Goal: Register for event/course: Sign up to attend an event or enroll in a course

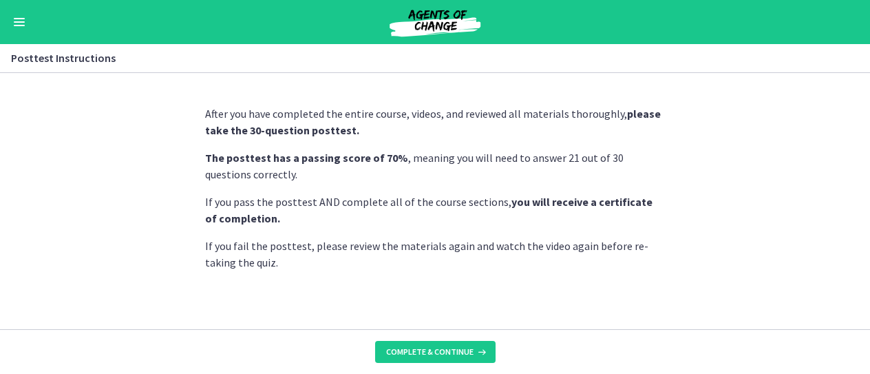
scroll to position [13, 0]
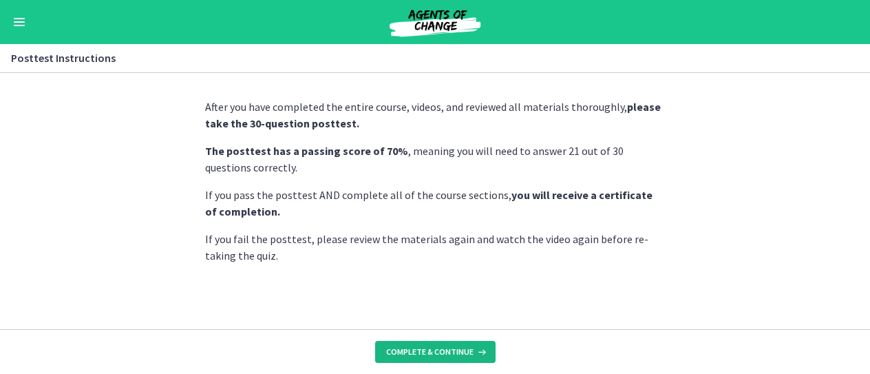
click at [453, 345] on button "Complete & continue" at bounding box center [435, 352] width 120 height 22
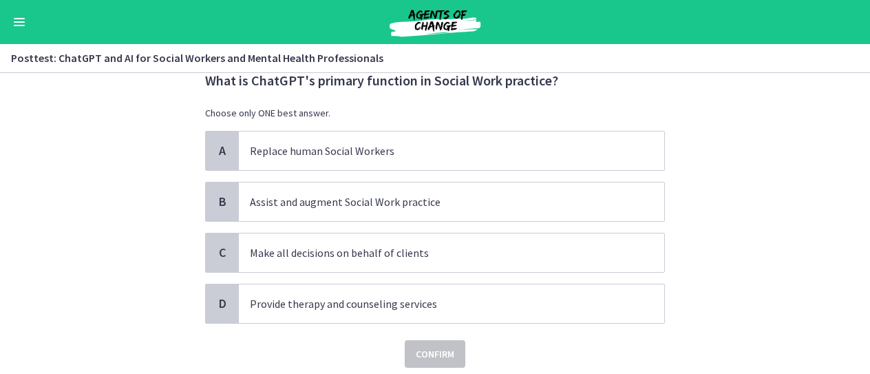
scroll to position [47, 0]
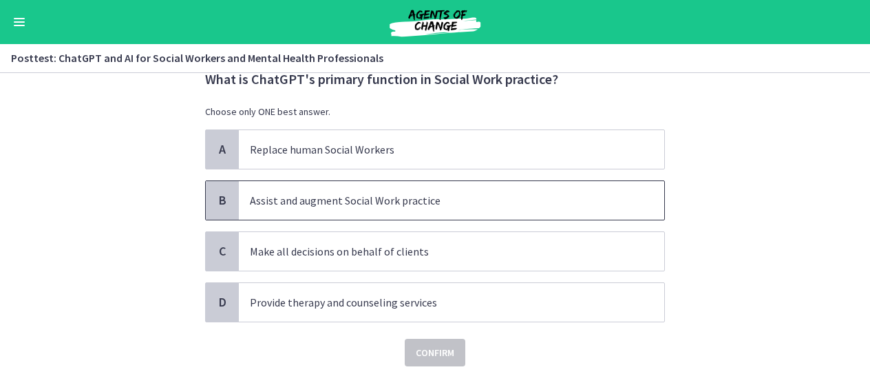
click at [464, 208] on span "Assist and augment Social Work practice" at bounding box center [451, 200] width 425 height 39
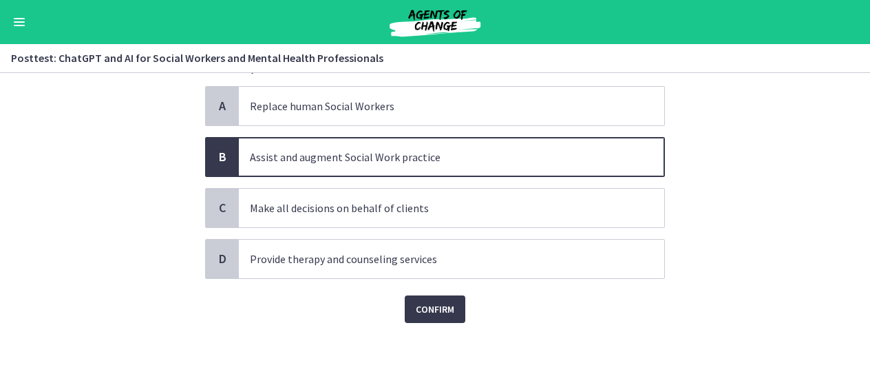
scroll to position [92, 0]
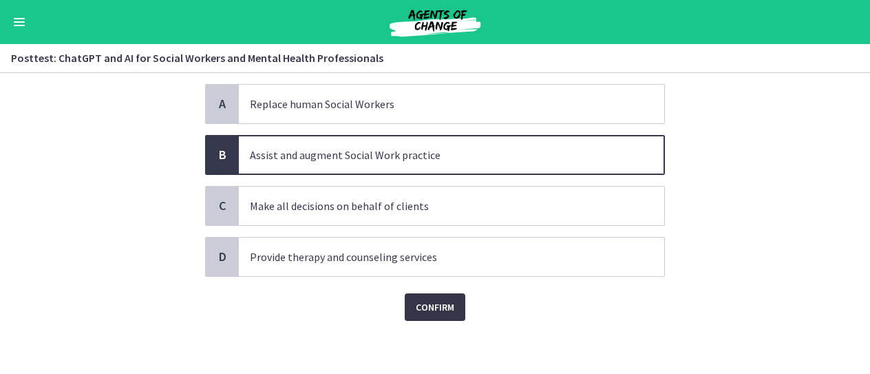
click at [436, 312] on span "Confirm" at bounding box center [435, 307] width 39 height 17
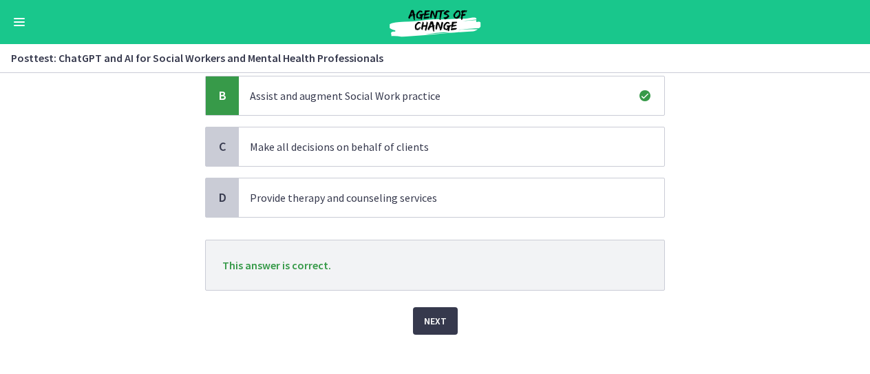
scroll to position [164, 0]
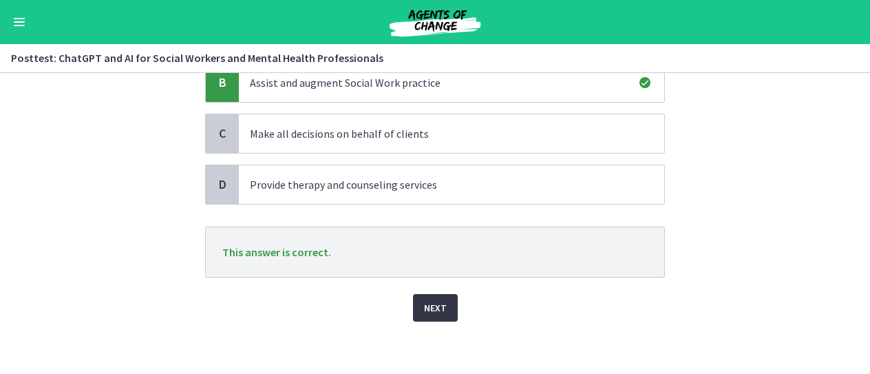
click at [424, 301] on span "Next" at bounding box center [435, 307] width 23 height 17
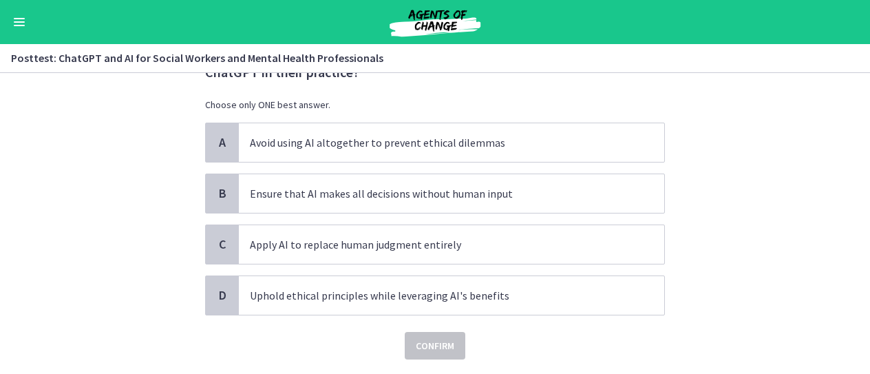
scroll to position [73, 0]
click at [239, 291] on span "Uphold ethical principles while leveraging AI's benefits" at bounding box center [451, 293] width 425 height 39
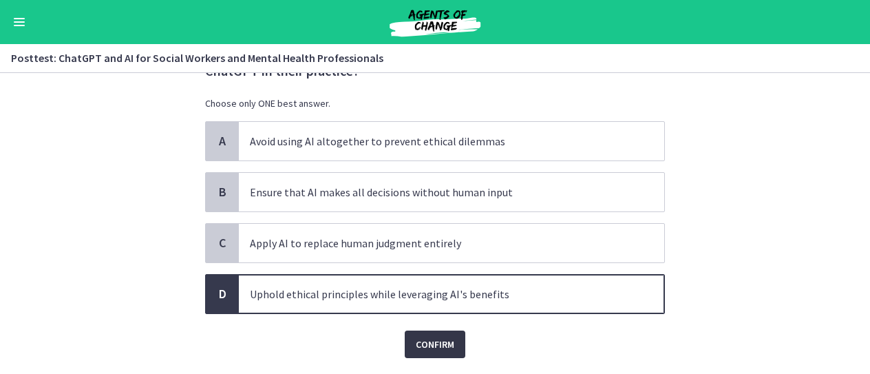
click at [416, 339] on span "Confirm" at bounding box center [435, 344] width 39 height 17
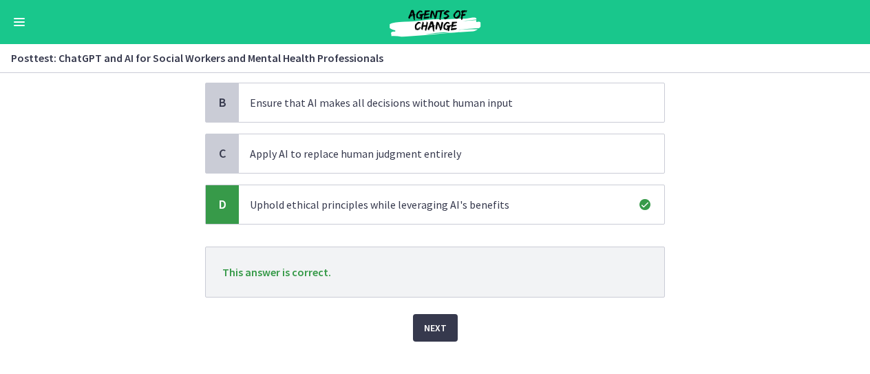
scroll to position [182, 0]
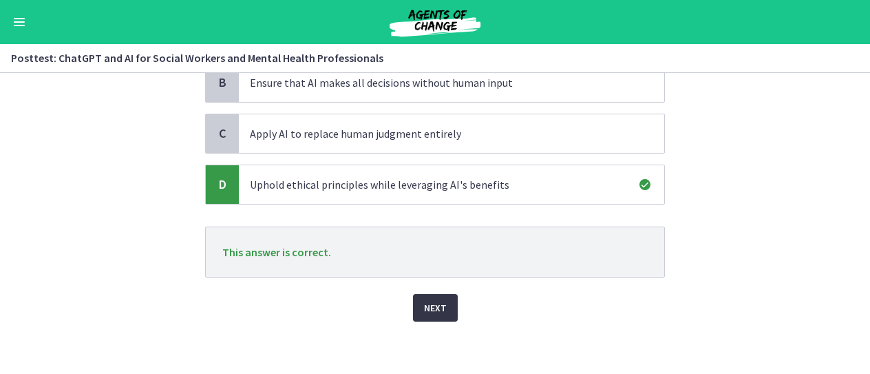
click at [426, 305] on span "Next" at bounding box center [435, 307] width 23 height 17
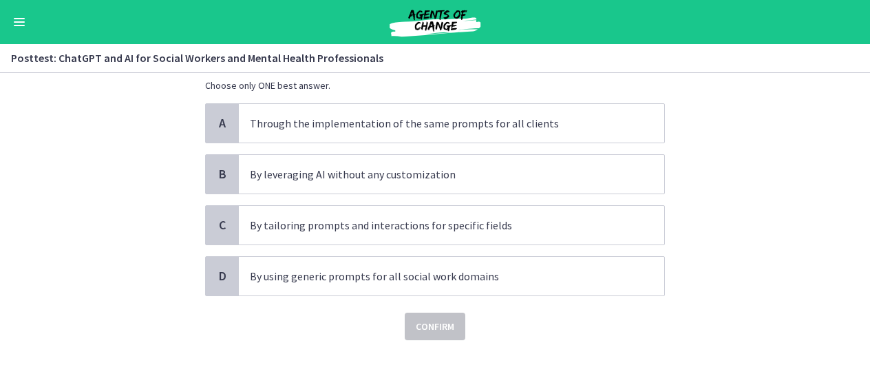
scroll to position [91, 0]
click at [226, 224] on div "C" at bounding box center [222, 224] width 33 height 39
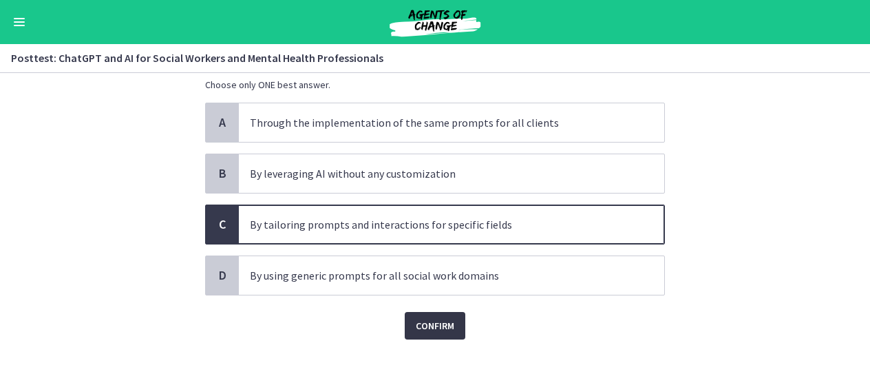
click at [432, 323] on span "Confirm" at bounding box center [435, 325] width 39 height 17
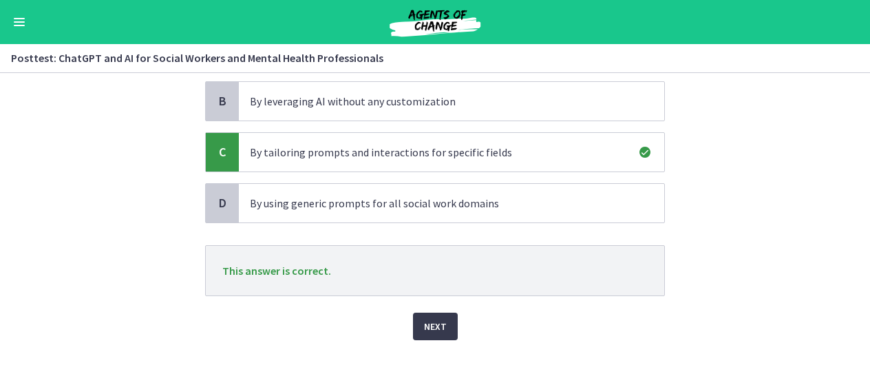
scroll to position [182, 0]
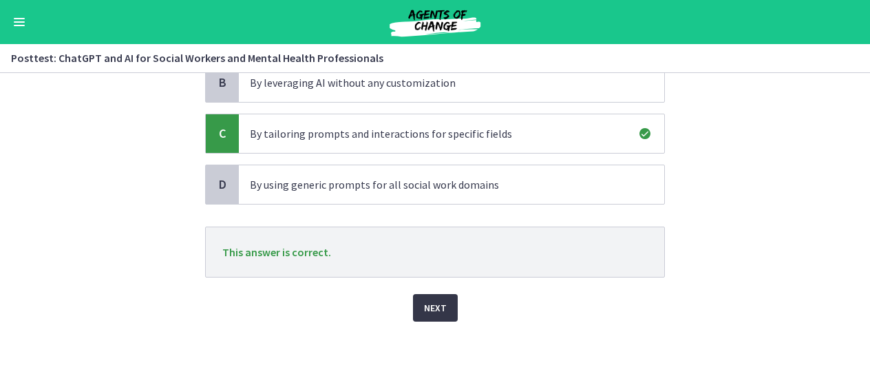
click at [425, 305] on span "Next" at bounding box center [435, 307] width 23 height 17
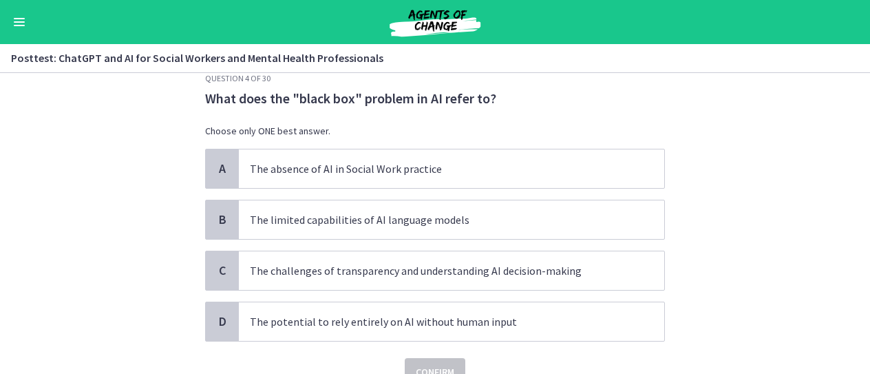
scroll to position [61, 0]
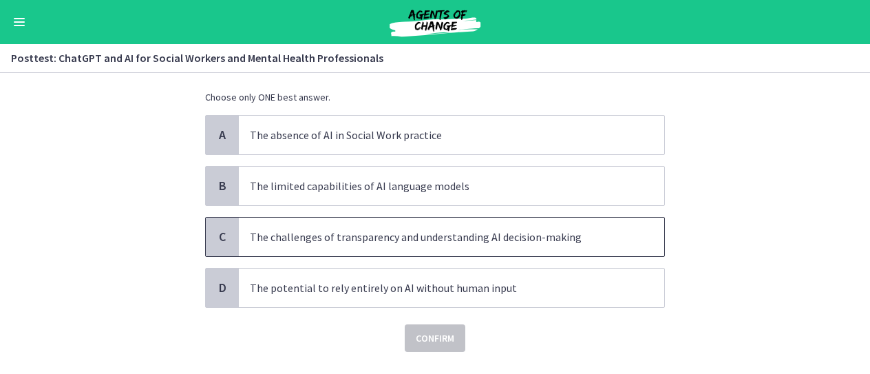
click at [385, 237] on p "The challenges of transparency and understanding AI decision-making" at bounding box center [438, 236] width 376 height 17
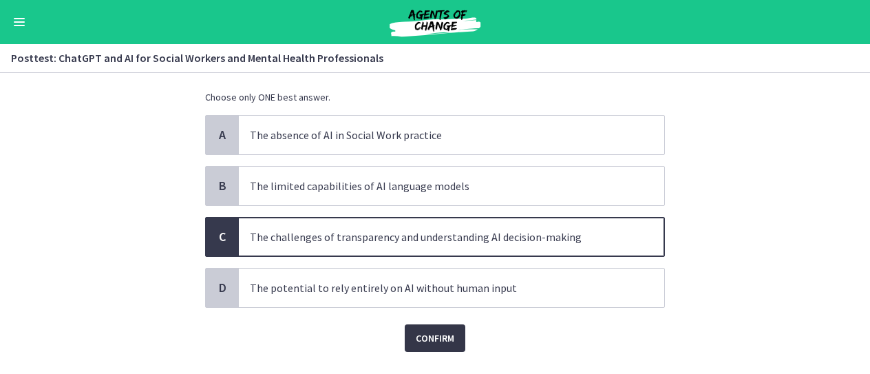
click at [435, 334] on span "Confirm" at bounding box center [435, 338] width 39 height 17
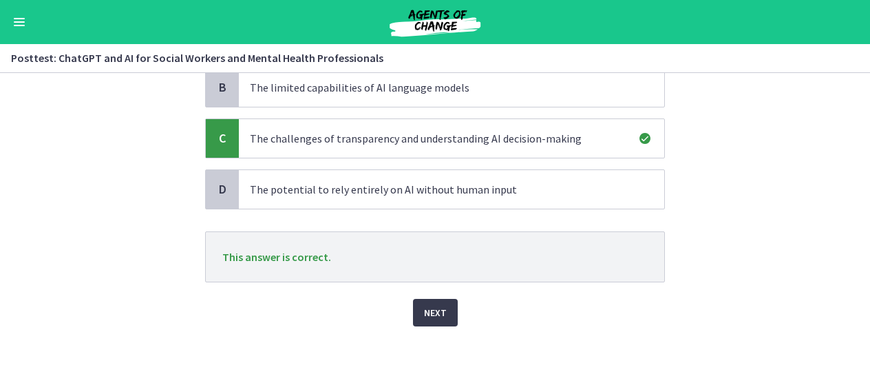
scroll to position [164, 0]
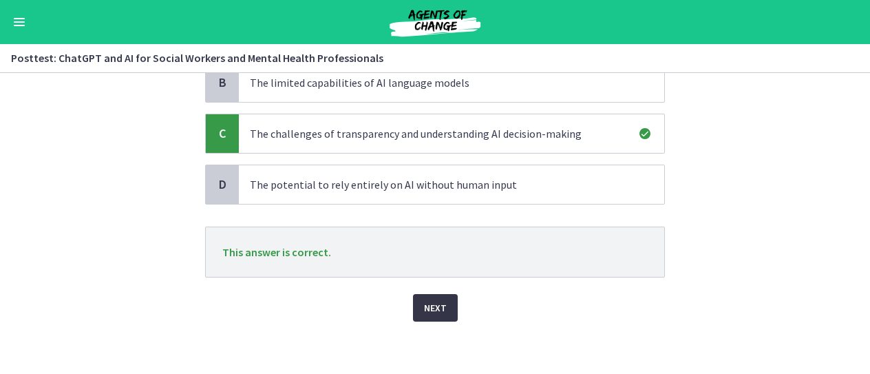
click at [428, 302] on span "Next" at bounding box center [435, 307] width 23 height 17
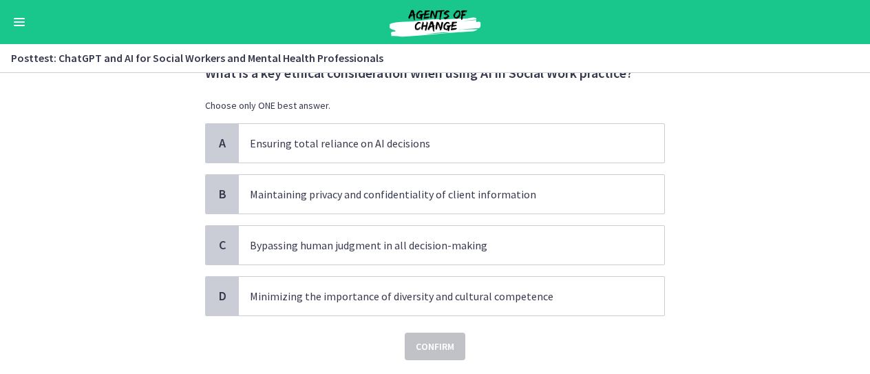
scroll to position [54, 0]
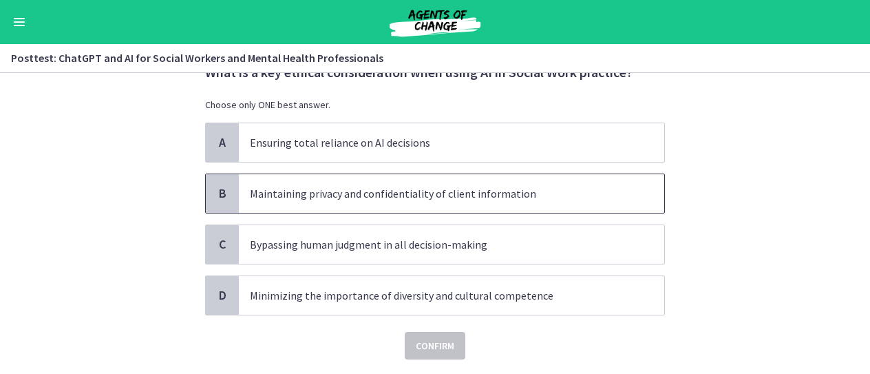
click at [224, 193] on span "B" at bounding box center [222, 193] width 17 height 17
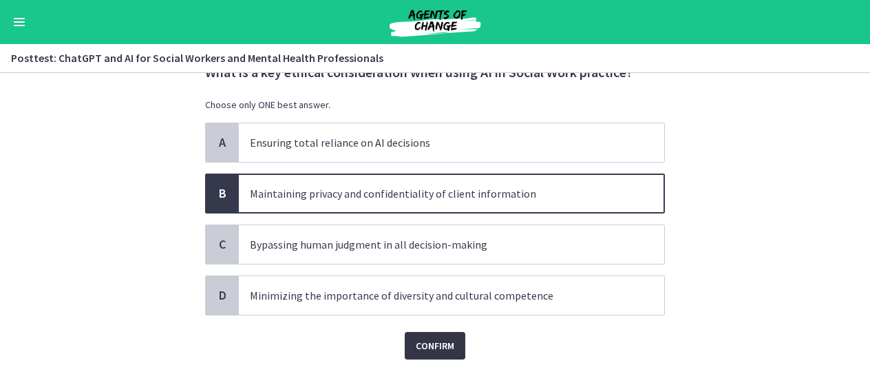
click at [431, 341] on span "Confirm" at bounding box center [435, 345] width 39 height 17
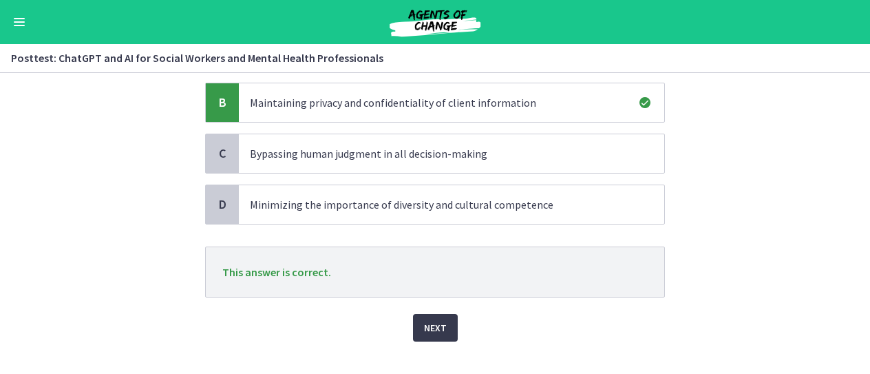
scroll to position [146, 0]
click at [720, 300] on section "Question 5 of 30 What is a key ethical consideration when using AI in Social Wo…" at bounding box center [435, 223] width 870 height 301
click at [440, 320] on span "Next" at bounding box center [435, 326] width 23 height 17
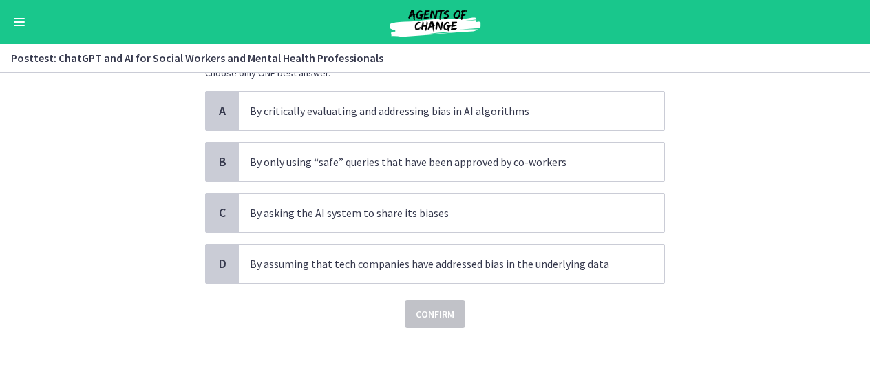
scroll to position [86, 0]
click at [223, 208] on span "C" at bounding box center [222, 212] width 17 height 17
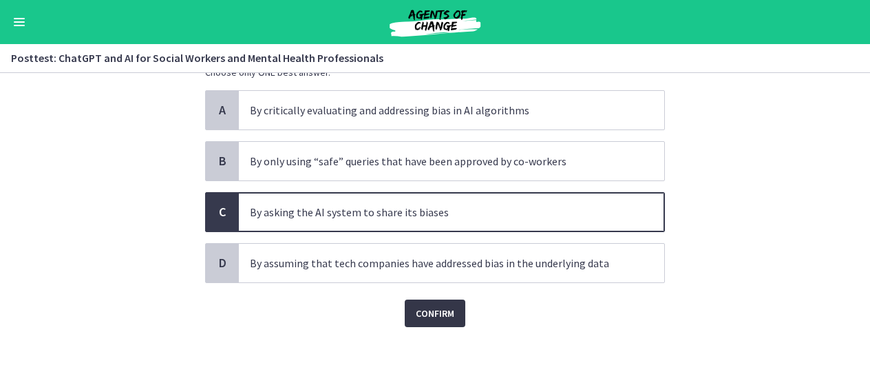
click at [425, 310] on span "Confirm" at bounding box center [435, 313] width 39 height 17
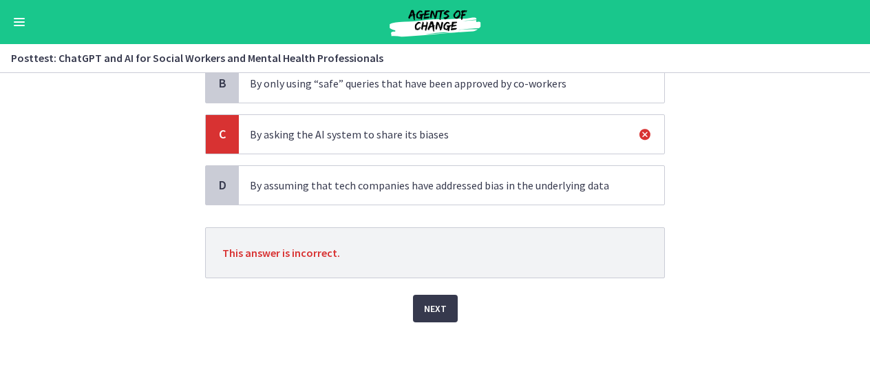
scroll to position [164, 0]
click at [431, 296] on button "Next" at bounding box center [435, 308] width 45 height 28
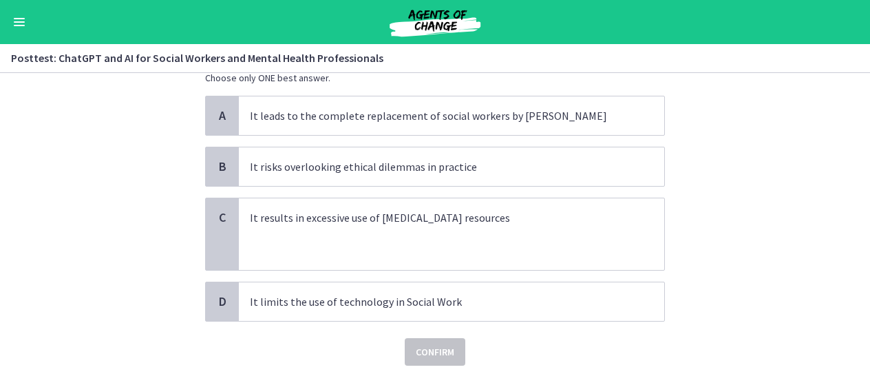
scroll to position [103, 0]
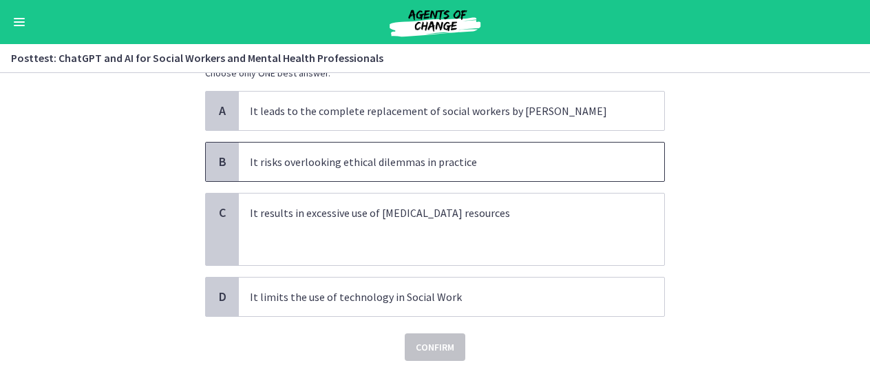
click at [222, 160] on span "B" at bounding box center [222, 161] width 17 height 17
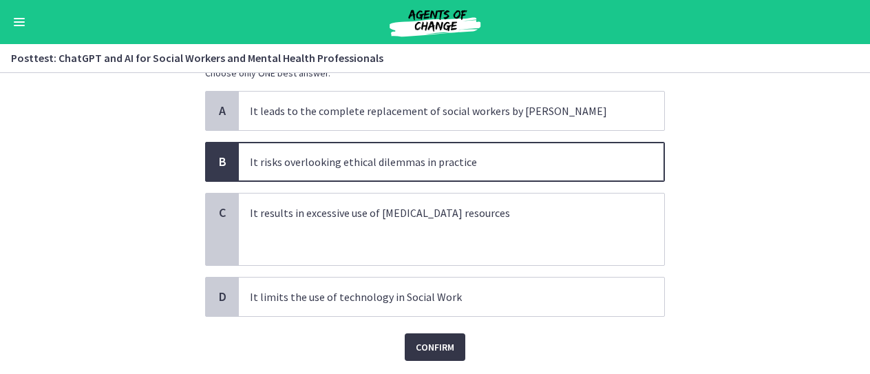
click at [421, 346] on span "Confirm" at bounding box center [435, 346] width 39 height 17
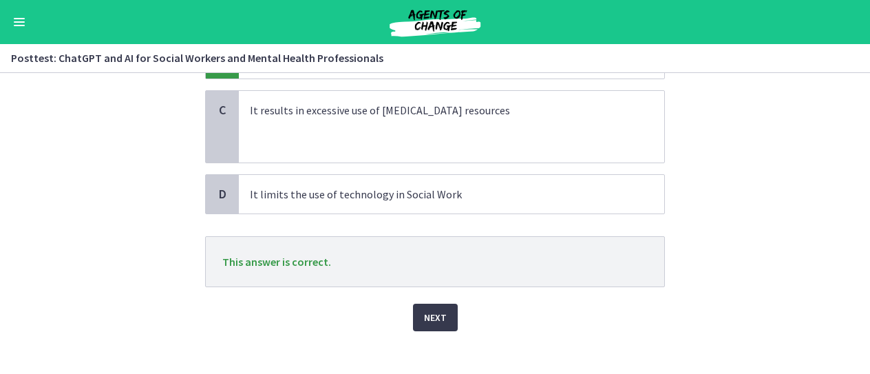
scroll to position [206, 0]
click at [436, 319] on span "Next" at bounding box center [435, 316] width 23 height 17
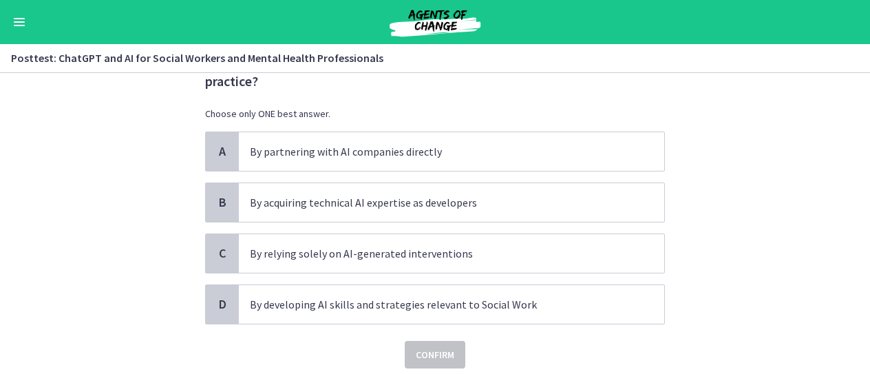
scroll to position [63, 0]
click at [228, 301] on div "D" at bounding box center [222, 303] width 33 height 39
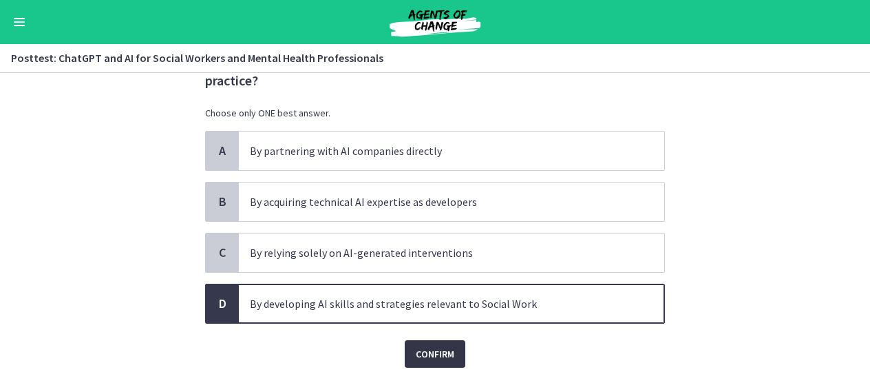
click at [425, 351] on span "Confirm" at bounding box center [435, 353] width 39 height 17
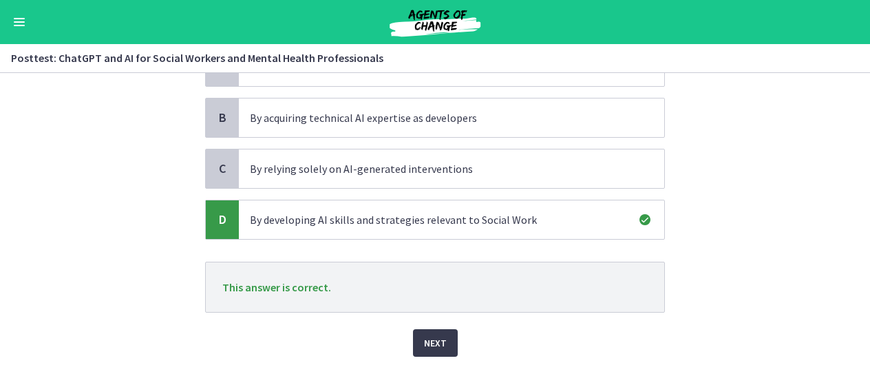
scroll to position [147, 0]
click at [415, 342] on button "Next" at bounding box center [435, 343] width 45 height 28
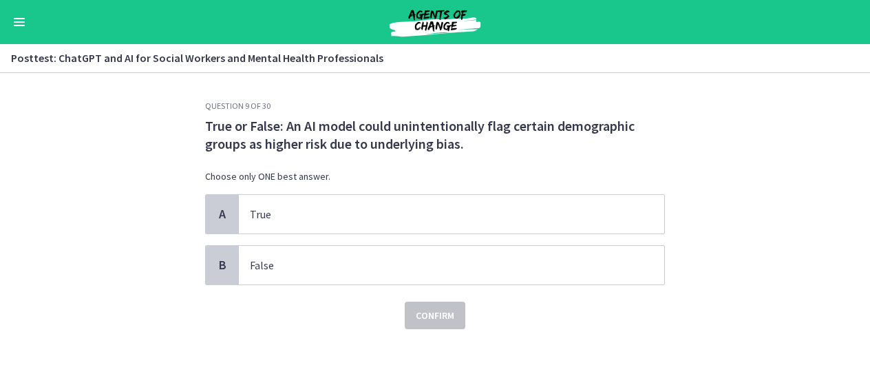
scroll to position [9, 0]
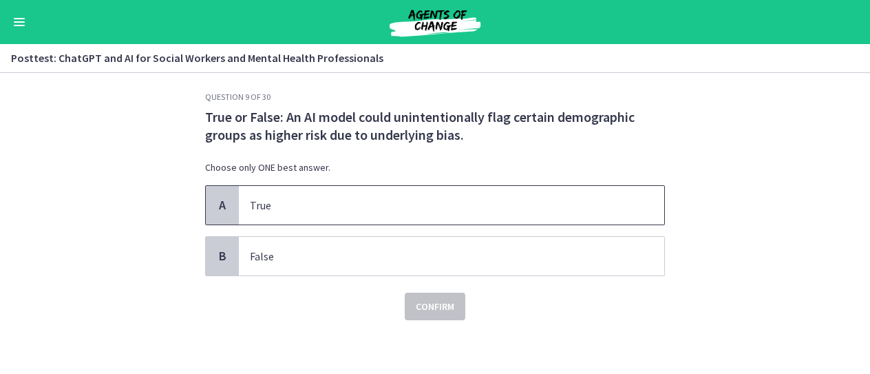
click at [216, 207] on span "A" at bounding box center [222, 205] width 17 height 17
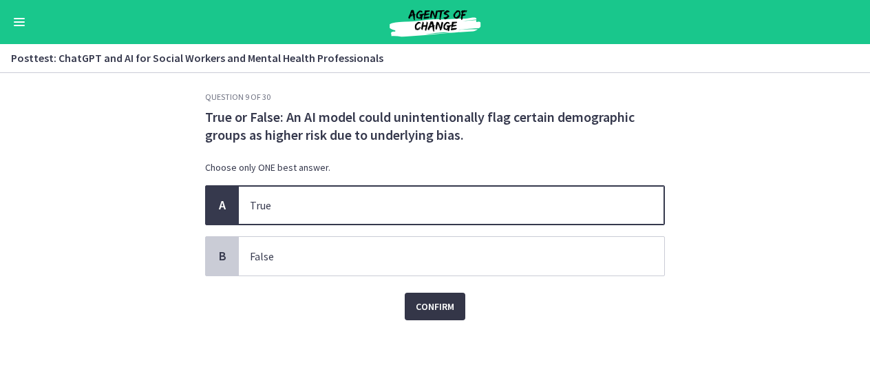
click at [416, 309] on span "Confirm" at bounding box center [435, 306] width 39 height 17
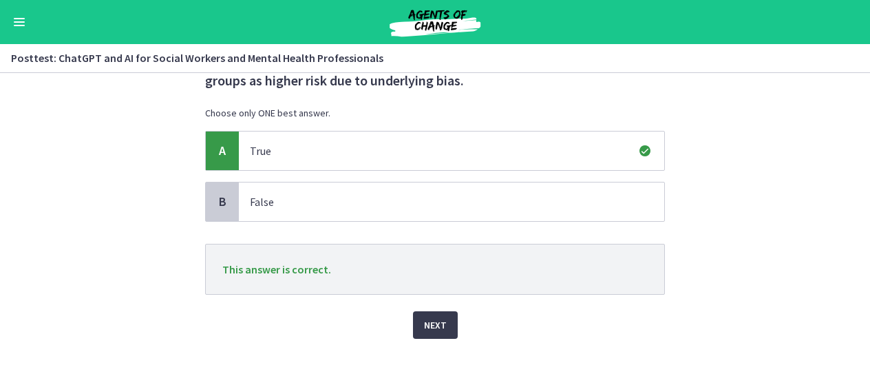
scroll to position [64, 0]
click at [433, 323] on span "Next" at bounding box center [435, 324] width 23 height 17
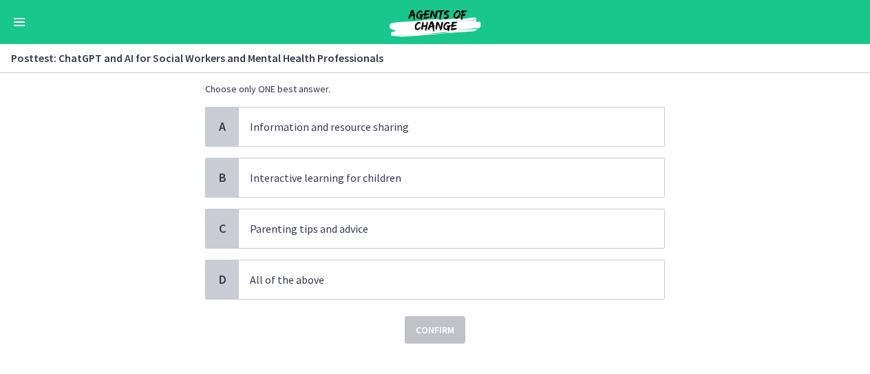
scroll to position [71, 0]
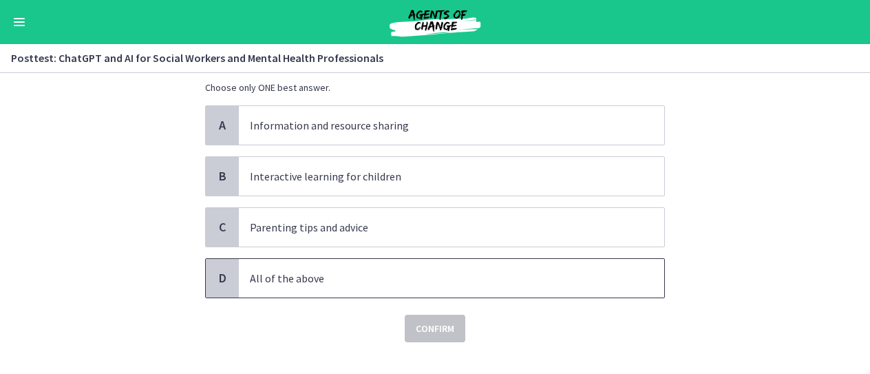
click at [228, 274] on div "D" at bounding box center [222, 278] width 33 height 39
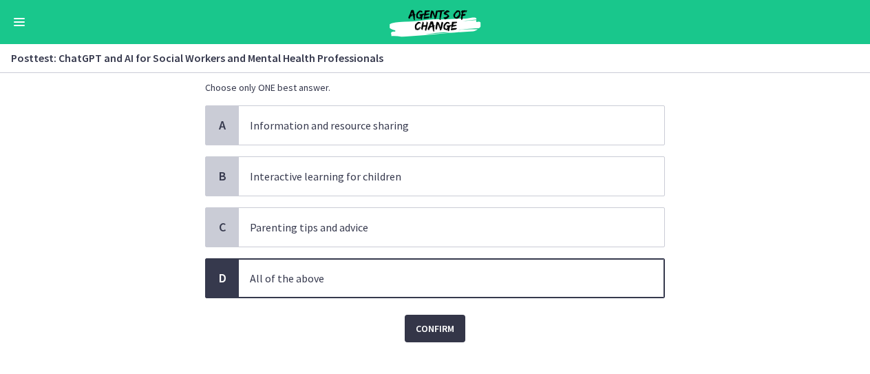
click at [438, 335] on button "Confirm" at bounding box center [435, 328] width 61 height 28
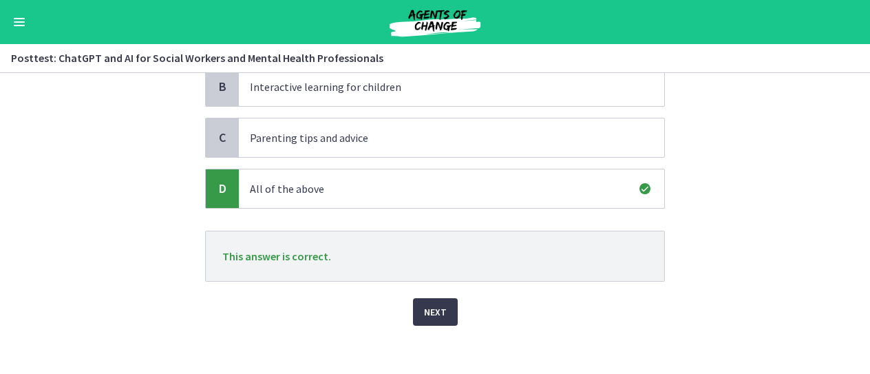
scroll to position [164, 0]
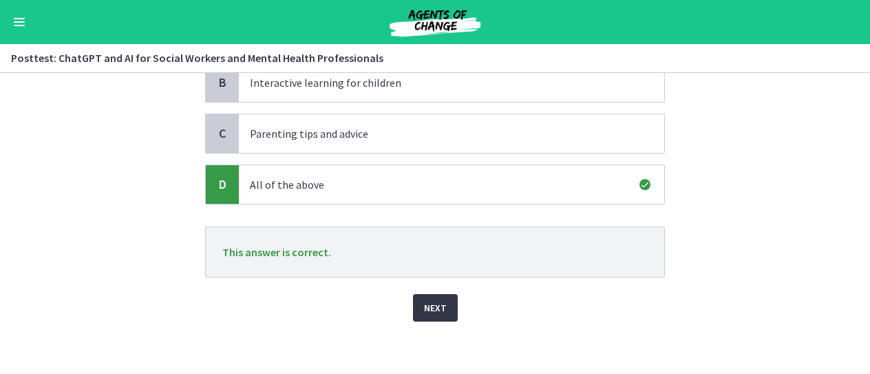
click at [432, 305] on span "Next" at bounding box center [435, 307] width 23 height 17
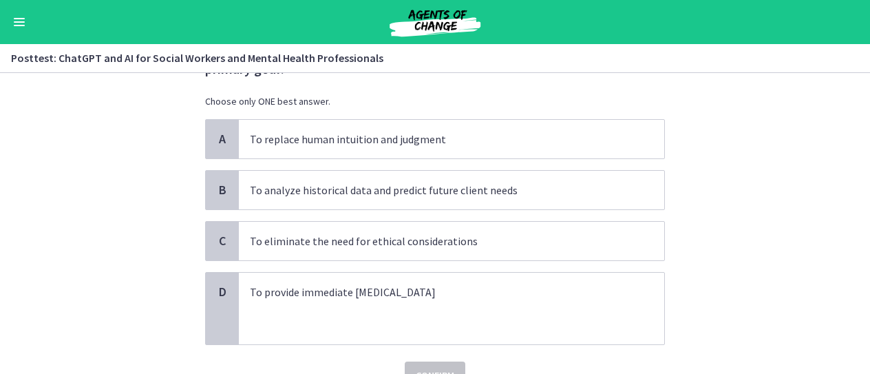
scroll to position [77, 0]
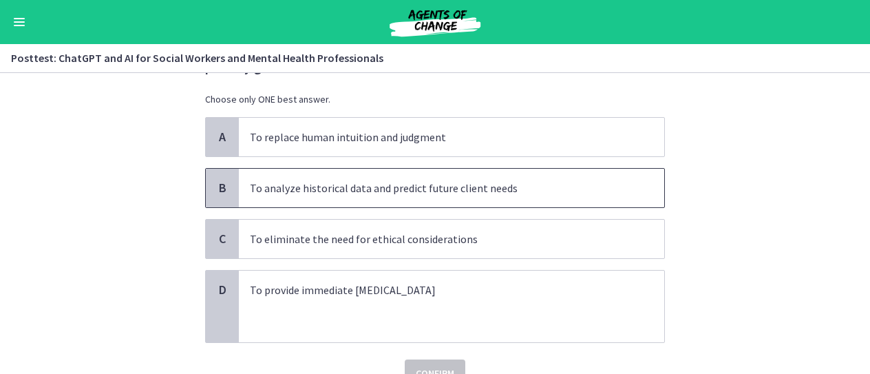
click at [373, 198] on span "To analyze historical data and predict future client needs" at bounding box center [451, 188] width 425 height 39
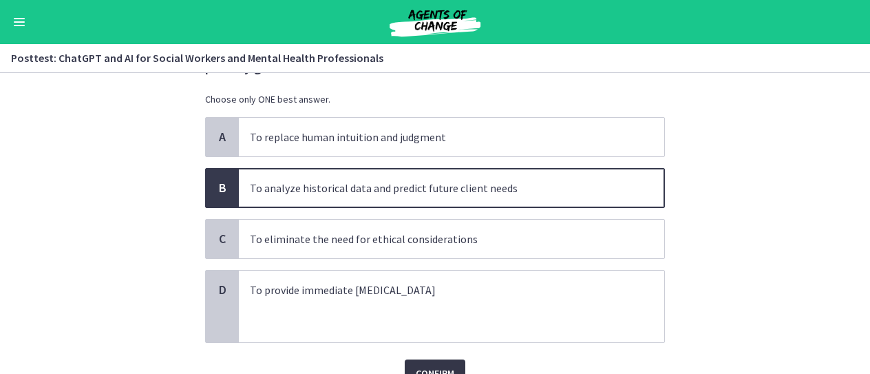
click at [442, 365] on span "Confirm" at bounding box center [435, 373] width 39 height 17
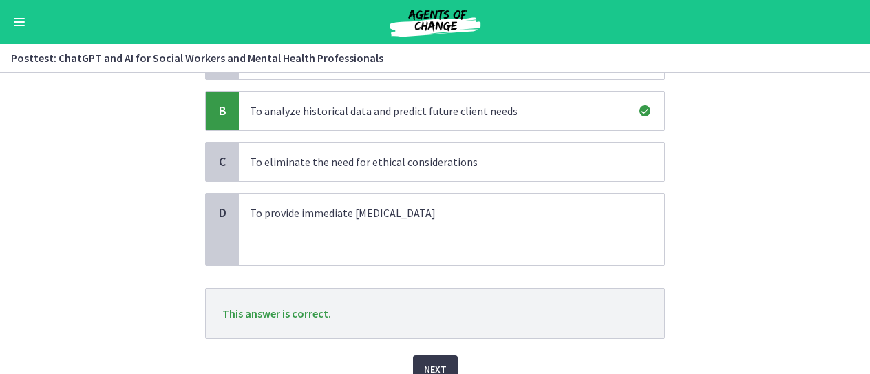
scroll to position [215, 0]
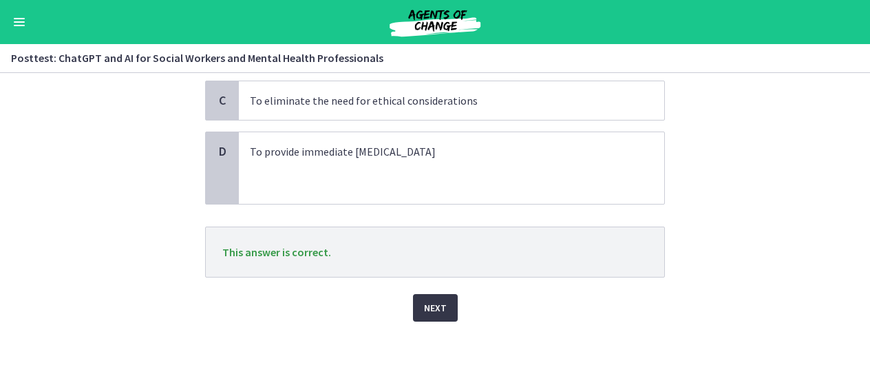
click at [438, 308] on span "Next" at bounding box center [435, 307] width 23 height 17
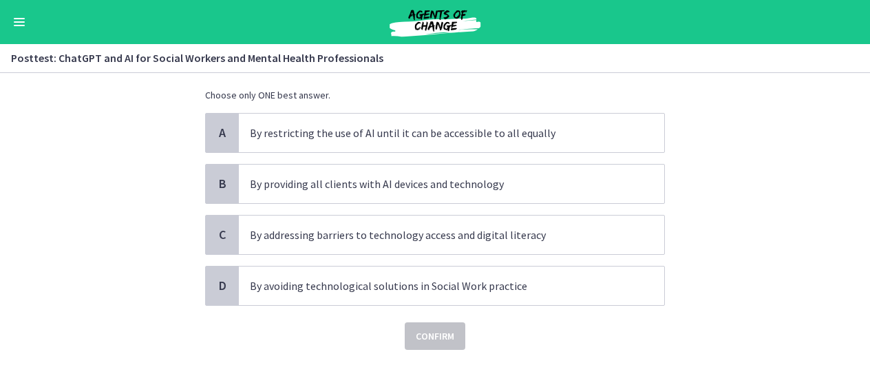
scroll to position [82, 0]
click at [552, 236] on p "By addressing barriers to technology access and digital literacy" at bounding box center [438, 234] width 376 height 17
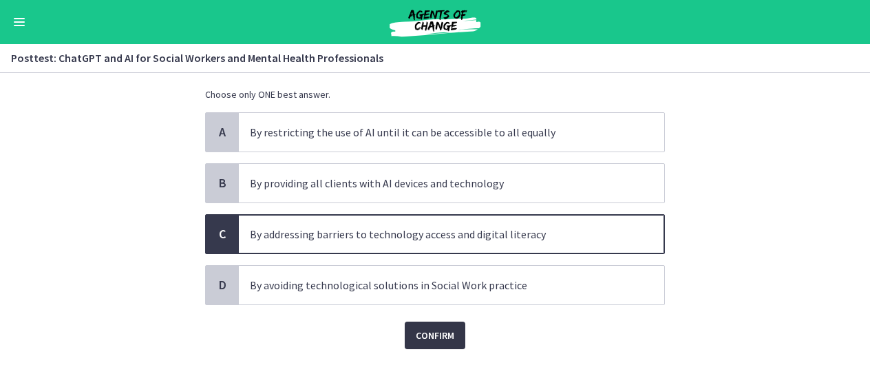
click at [440, 327] on span "Confirm" at bounding box center [435, 335] width 39 height 17
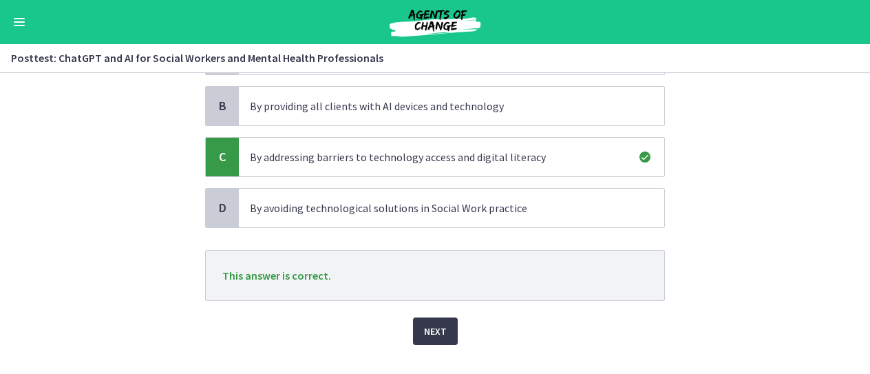
scroll to position [162, 0]
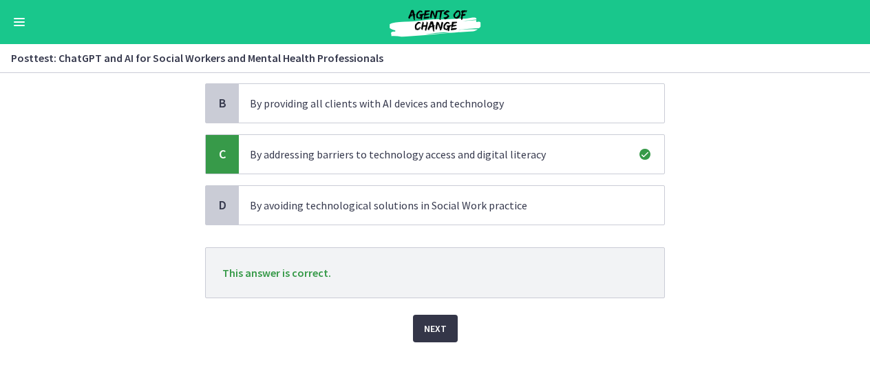
click at [425, 334] on span "Next" at bounding box center [435, 328] width 23 height 17
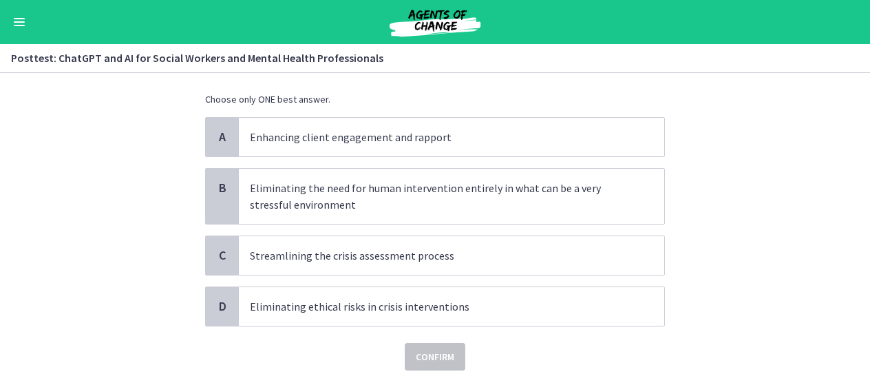
scroll to position [78, 0]
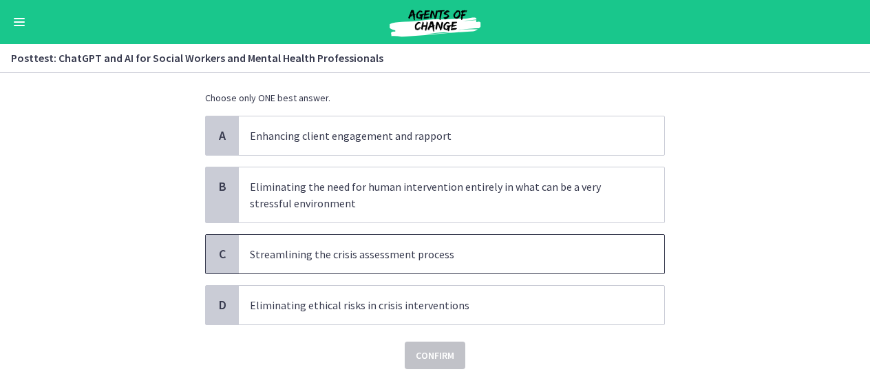
click at [497, 256] on p "Streamlining the crisis assessment process" at bounding box center [438, 254] width 376 height 17
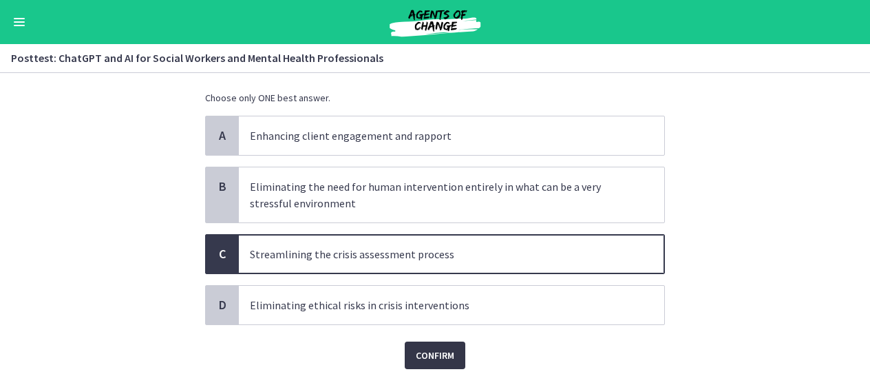
click at [417, 352] on span "Confirm" at bounding box center [435, 355] width 39 height 17
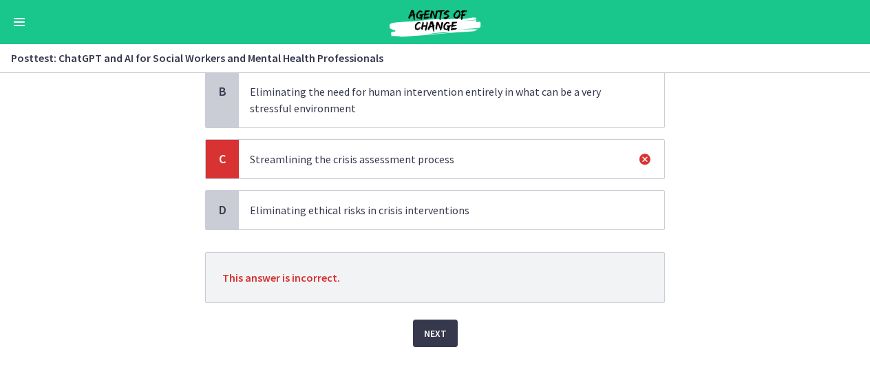
scroll to position [173, 0]
click at [428, 335] on span "Next" at bounding box center [435, 333] width 23 height 17
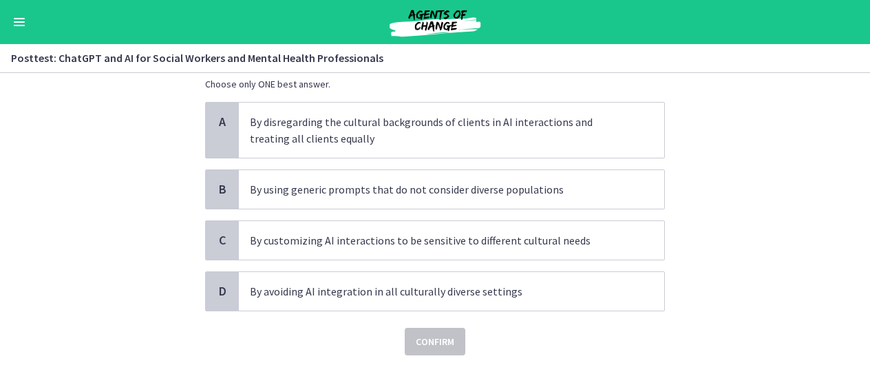
scroll to position [94, 0]
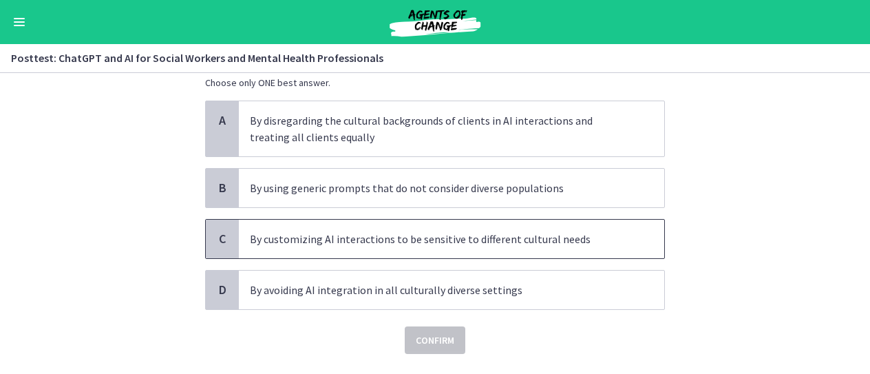
click at [307, 240] on p "By customizing AI interactions to be sensitive to different cultural needs" at bounding box center [438, 238] width 376 height 17
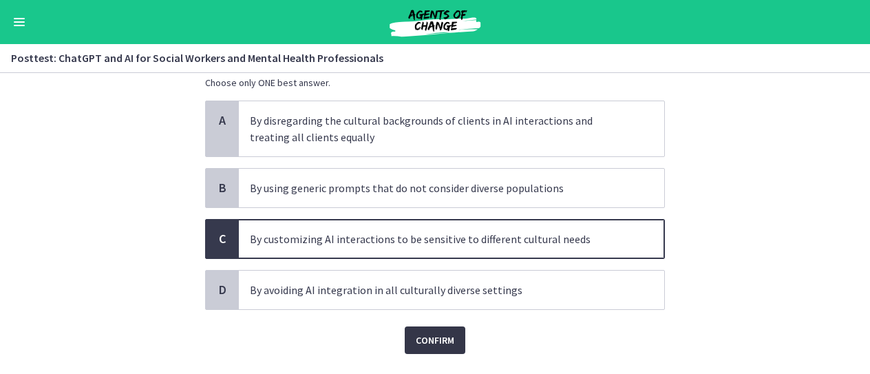
click at [417, 345] on span "Confirm" at bounding box center [435, 340] width 39 height 17
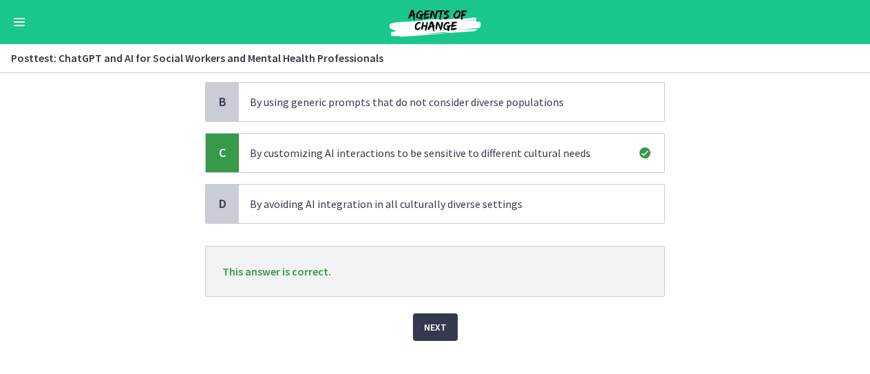
scroll to position [180, 0]
click at [424, 330] on span "Next" at bounding box center [435, 326] width 23 height 17
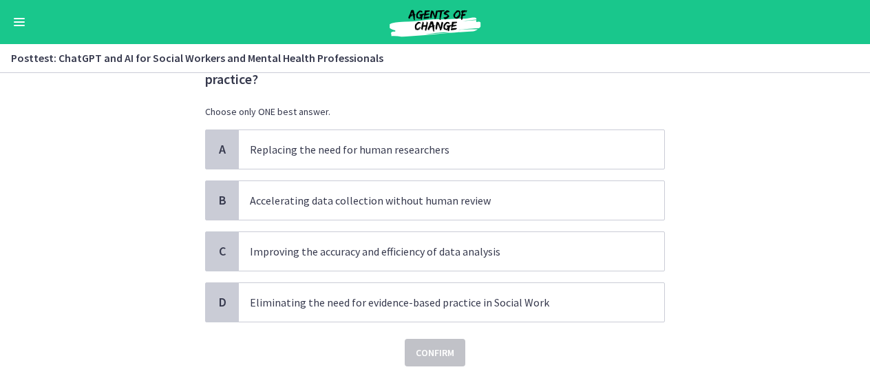
scroll to position [66, 0]
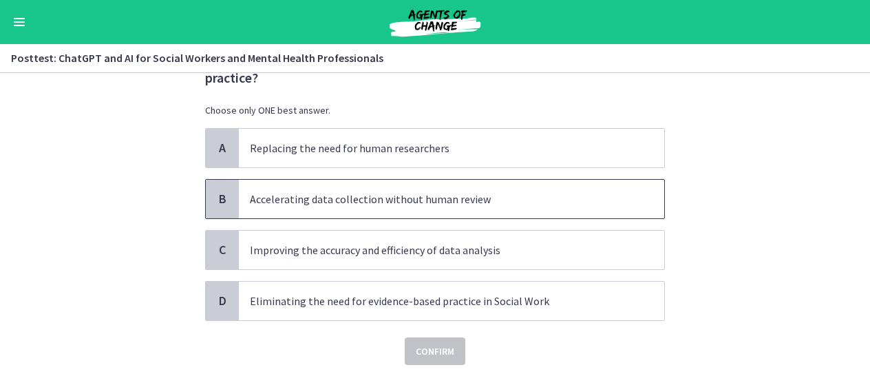
click at [437, 199] on p "Accelerating data collection without human review" at bounding box center [438, 199] width 376 height 17
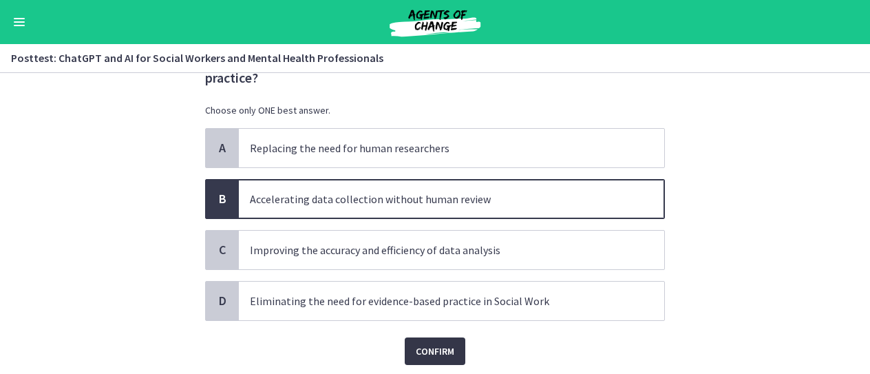
click at [430, 347] on span "Confirm" at bounding box center [435, 351] width 39 height 17
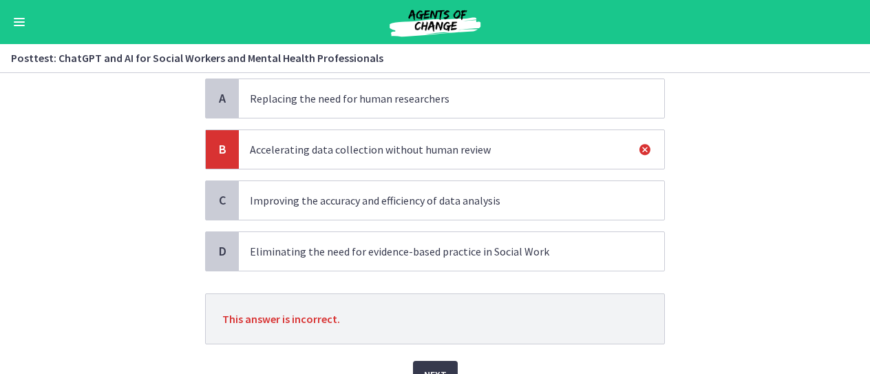
scroll to position [182, 0]
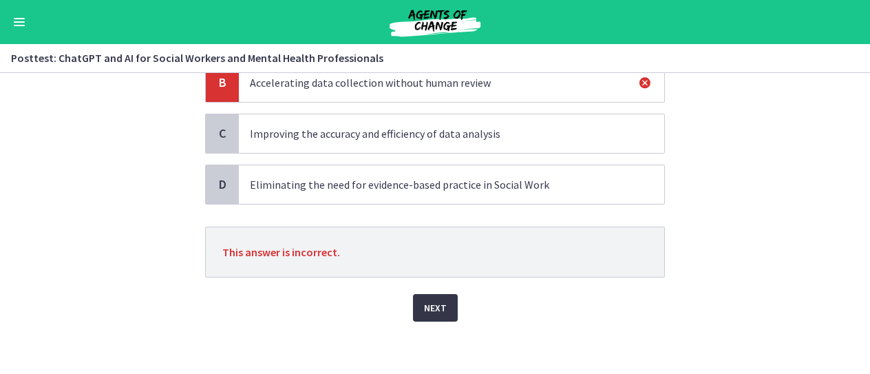
click at [426, 306] on span "Next" at bounding box center [435, 307] width 23 height 17
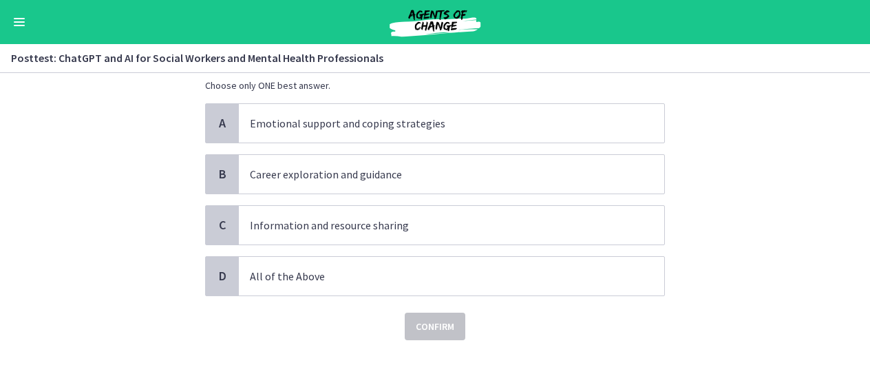
scroll to position [74, 0]
click at [300, 284] on span "All of the Above" at bounding box center [451, 274] width 425 height 39
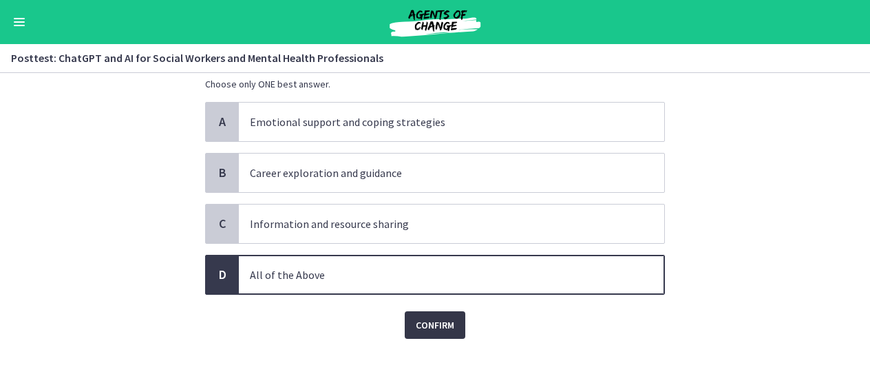
click at [433, 333] on button "Confirm" at bounding box center [435, 325] width 61 height 28
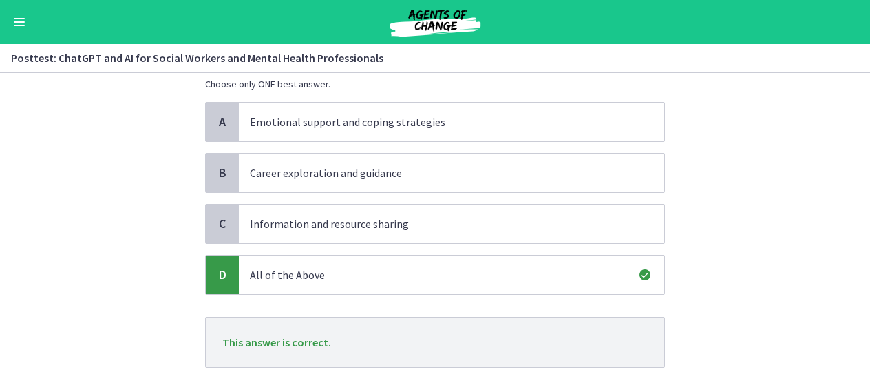
scroll to position [164, 0]
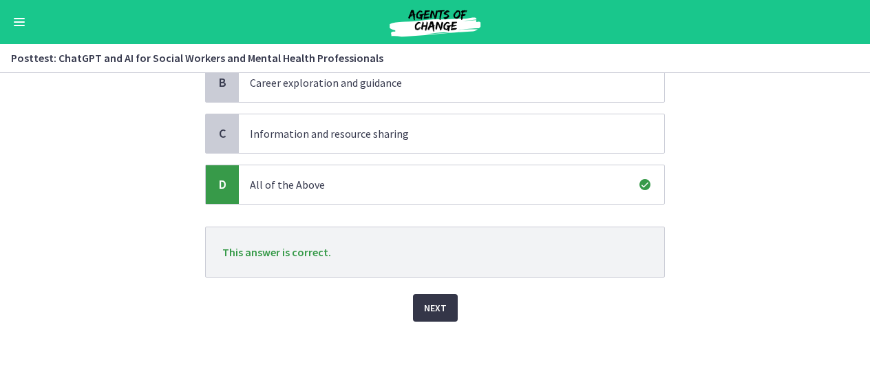
click at [424, 311] on span "Next" at bounding box center [435, 307] width 23 height 17
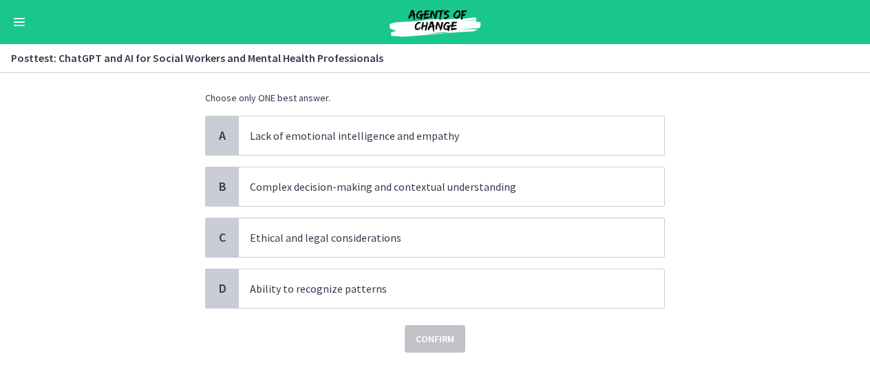
scroll to position [61, 0]
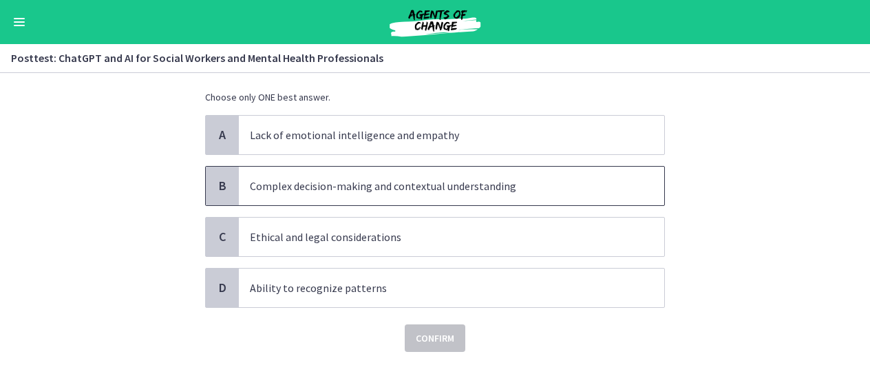
click at [536, 193] on span "Complex decision-making and contextual understanding" at bounding box center [451, 185] width 425 height 39
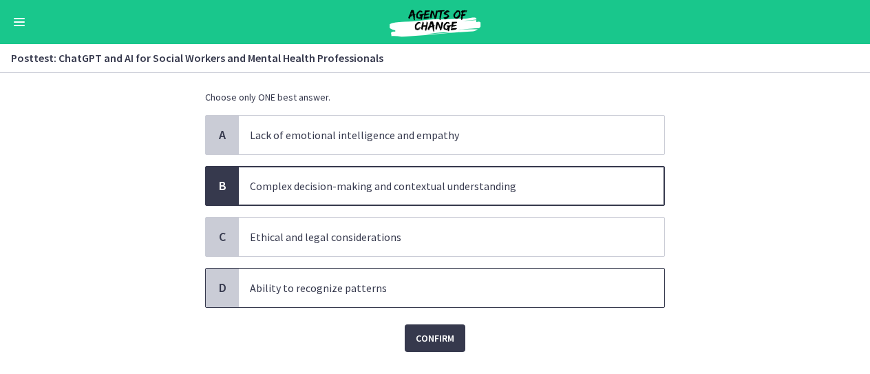
click at [509, 288] on p "Ability to recognize patterns" at bounding box center [438, 287] width 376 height 17
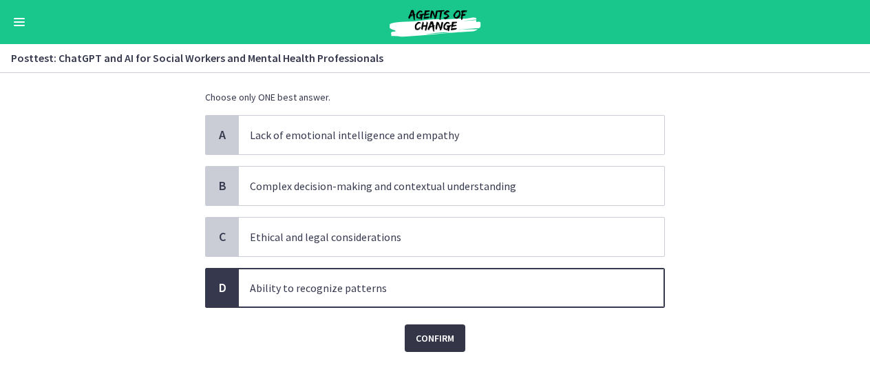
click at [427, 332] on span "Confirm" at bounding box center [435, 338] width 39 height 17
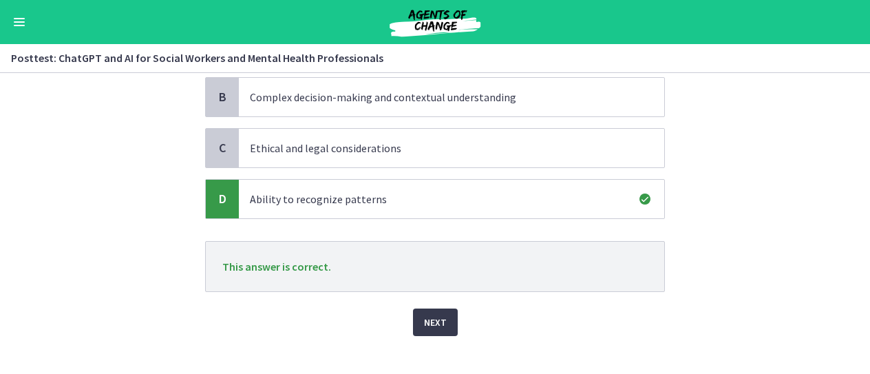
scroll to position [151, 0]
click at [427, 324] on span "Next" at bounding box center [435, 320] width 23 height 17
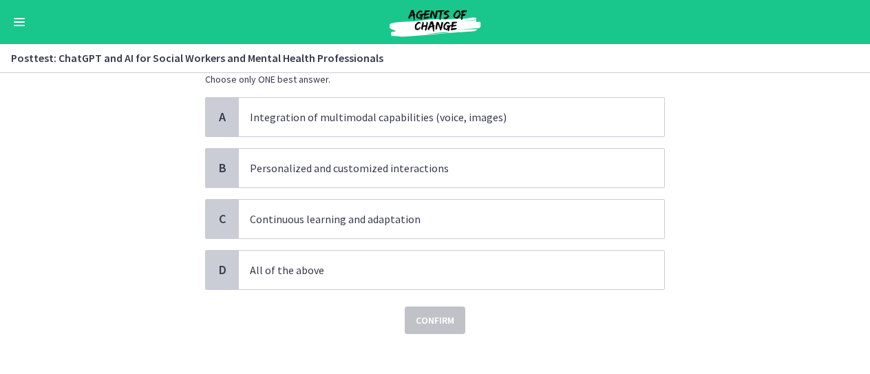
scroll to position [80, 0]
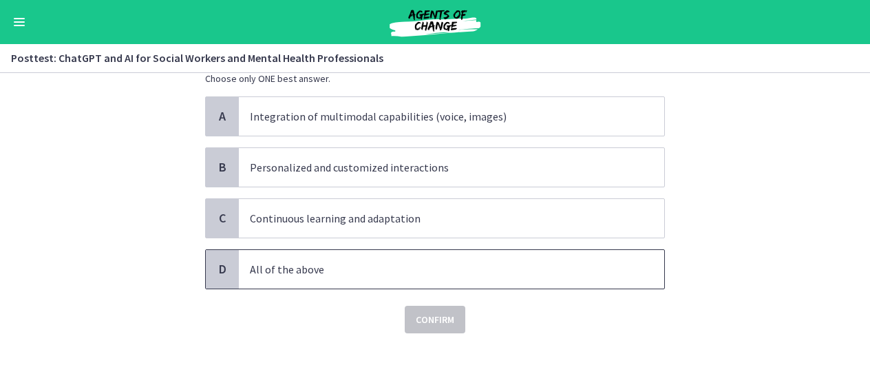
click at [375, 267] on p "All of the above" at bounding box center [438, 269] width 376 height 17
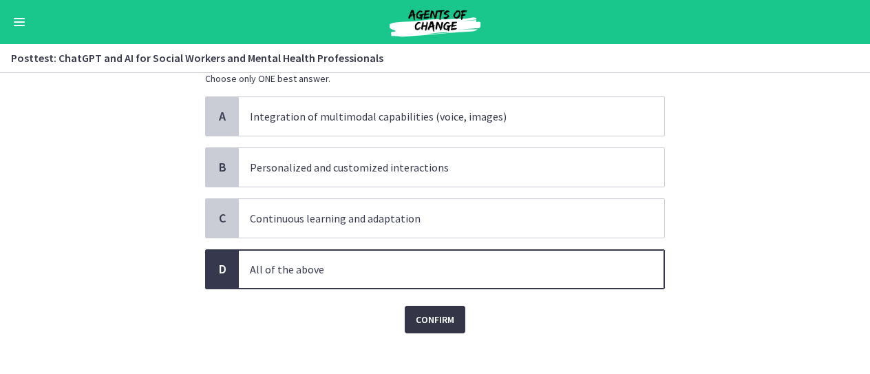
click at [421, 313] on span "Confirm" at bounding box center [435, 319] width 39 height 17
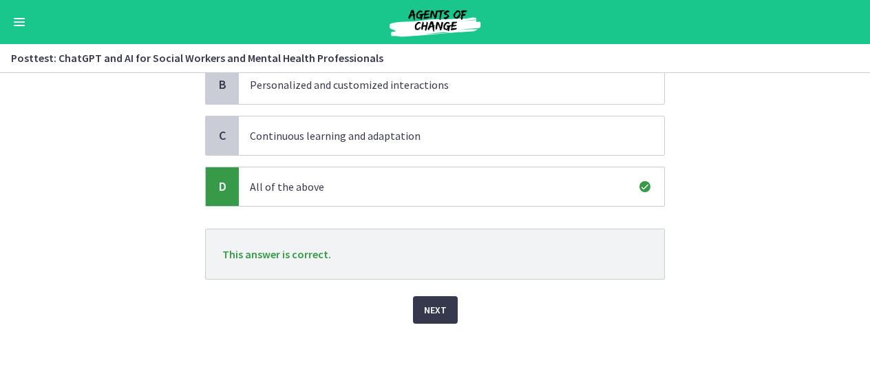
scroll to position [164, 0]
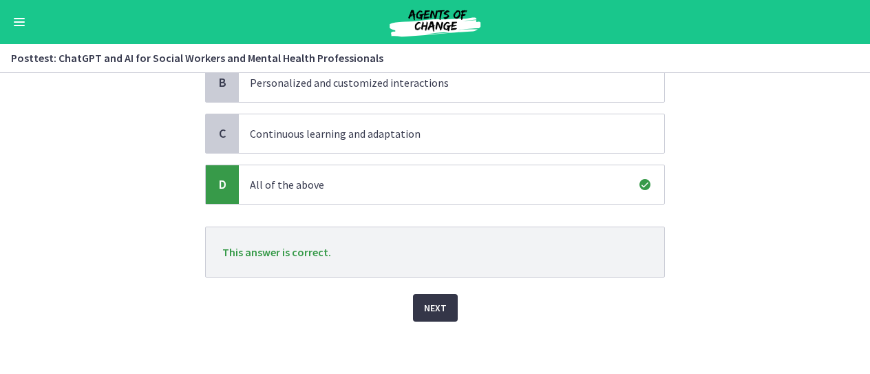
click at [435, 312] on span "Next" at bounding box center [435, 307] width 23 height 17
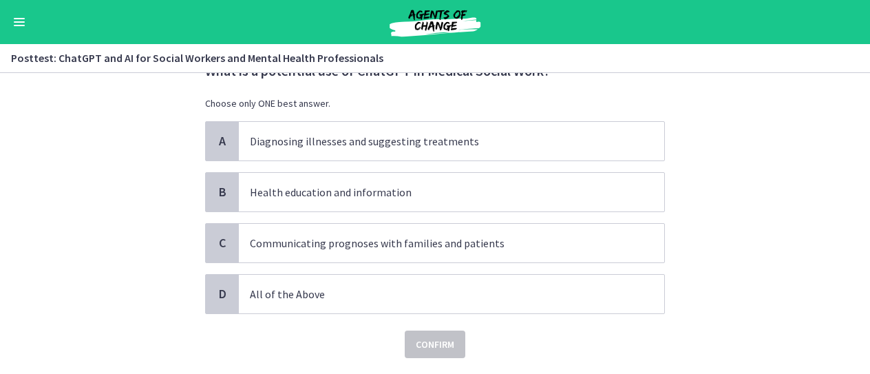
scroll to position [57, 0]
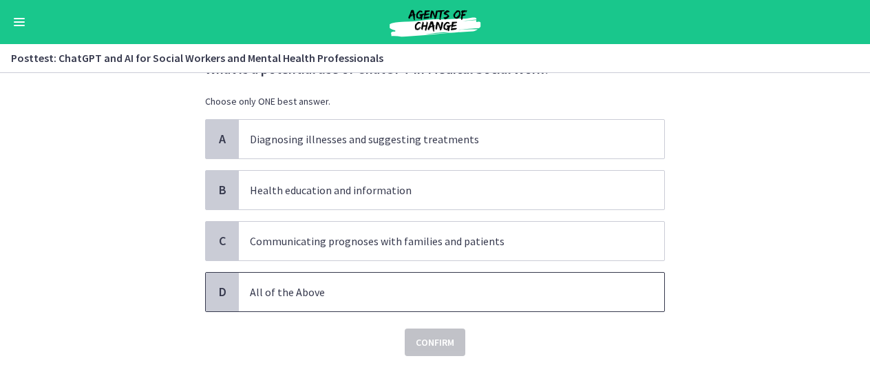
click at [301, 298] on span "All of the Above" at bounding box center [451, 291] width 425 height 39
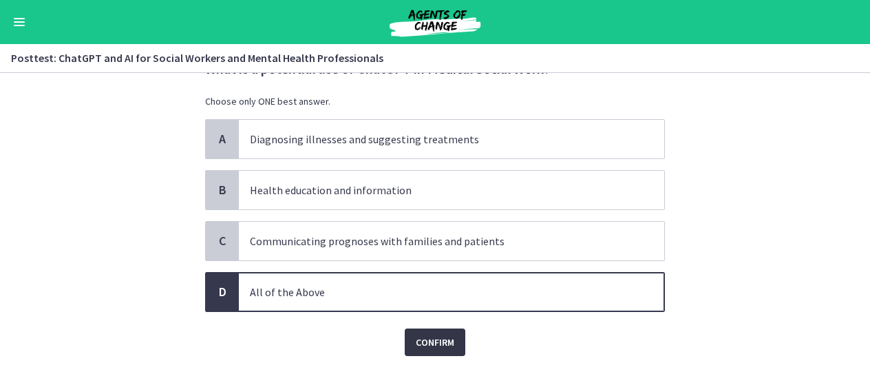
click at [424, 336] on span "Confirm" at bounding box center [435, 342] width 39 height 17
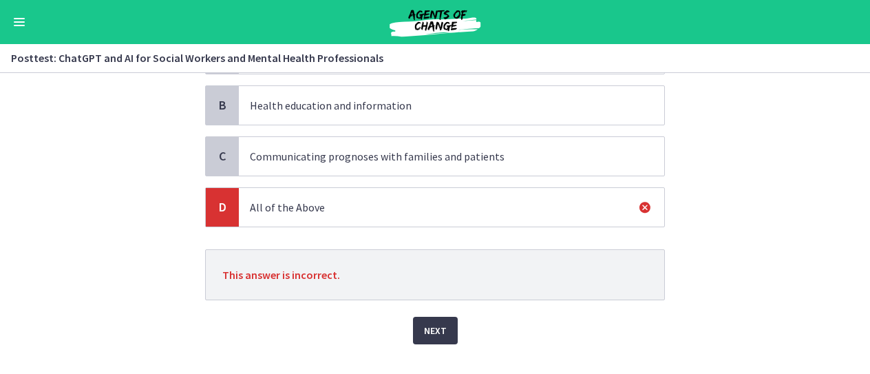
scroll to position [142, 0]
click at [431, 327] on span "Next" at bounding box center [435, 329] width 23 height 17
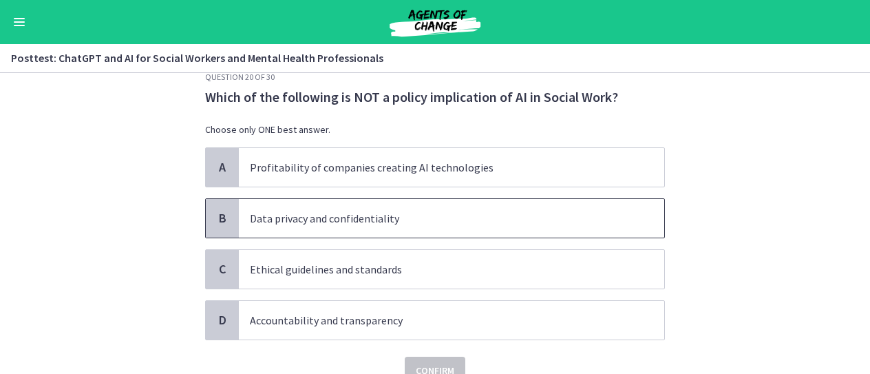
scroll to position [28, 0]
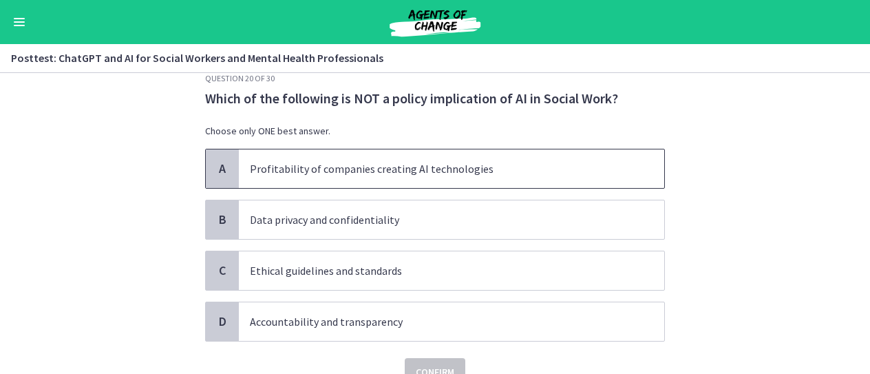
click at [487, 175] on p "Profitability of companies creating AI technologies" at bounding box center [438, 168] width 376 height 17
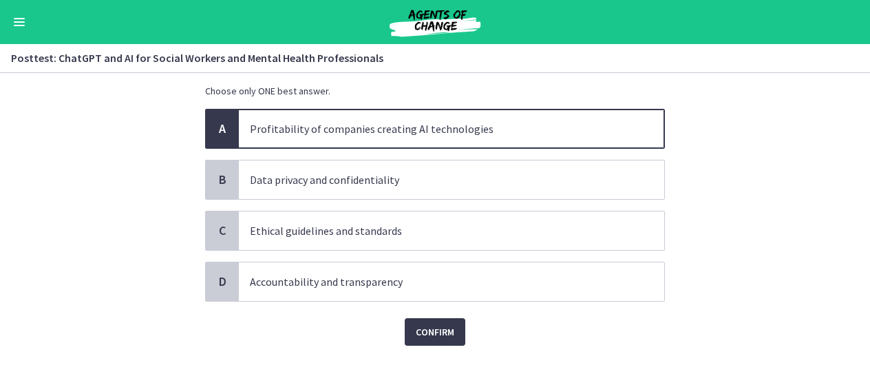
scroll to position [67, 0]
click at [424, 327] on span "Confirm" at bounding box center [435, 331] width 39 height 17
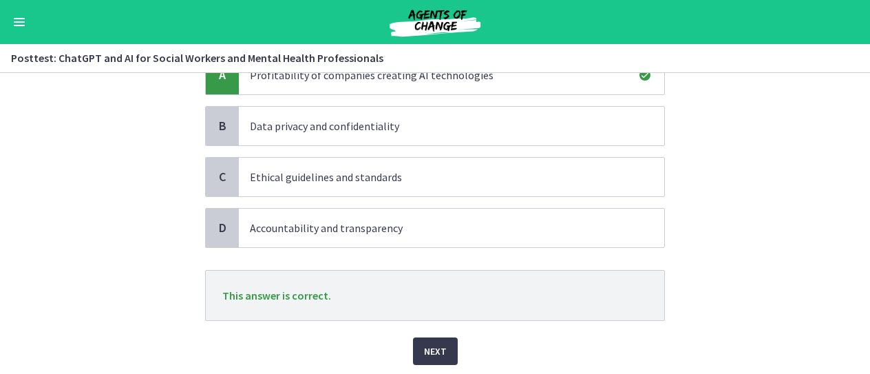
scroll to position [129, 0]
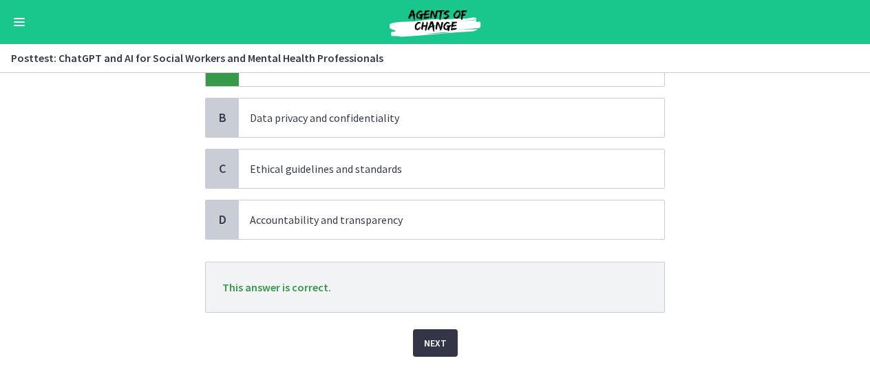
click at [424, 345] on span "Next" at bounding box center [435, 342] width 23 height 17
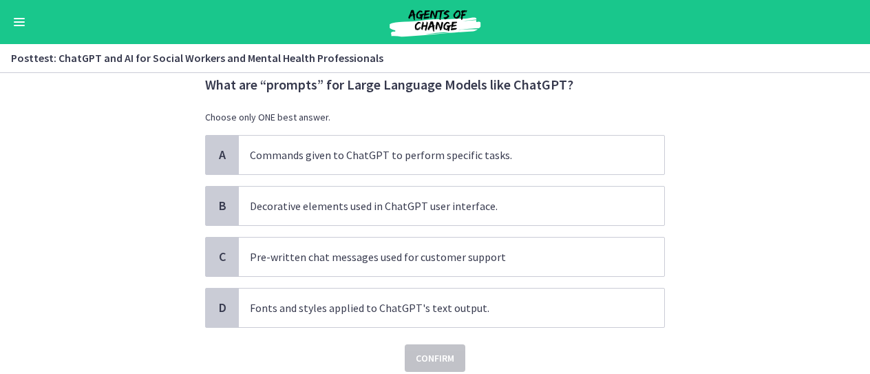
scroll to position [42, 0]
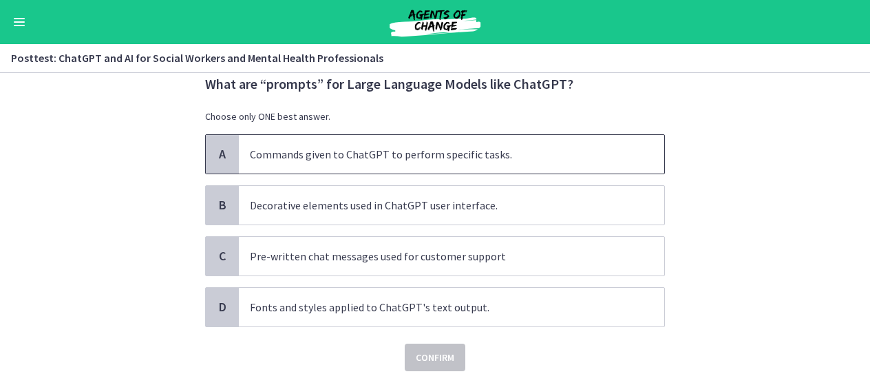
click at [604, 153] on p "Commands given to ChatGPT to perform specific tasks." at bounding box center [438, 154] width 376 height 17
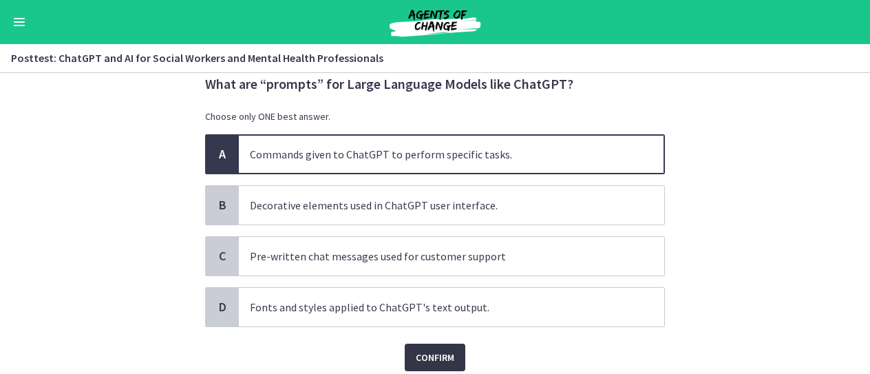
click at [425, 349] on span "Confirm" at bounding box center [435, 357] width 39 height 17
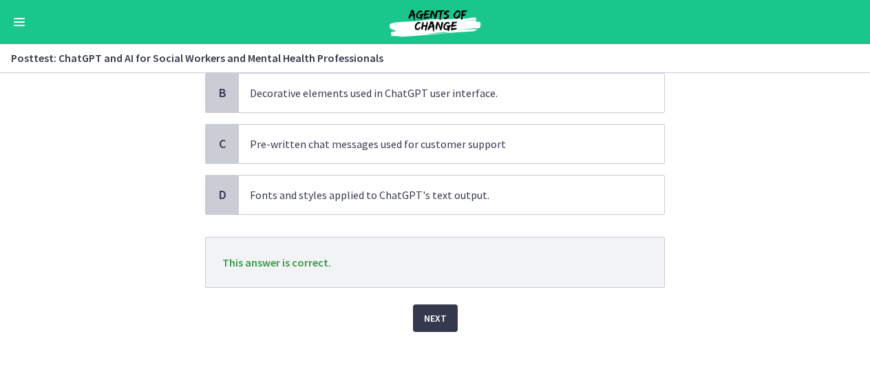
scroll to position [155, 0]
click at [438, 313] on span "Next" at bounding box center [435, 317] width 23 height 17
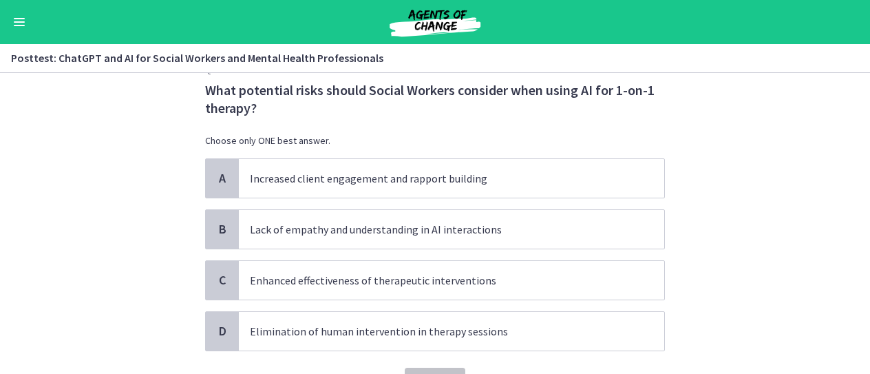
scroll to position [34, 0]
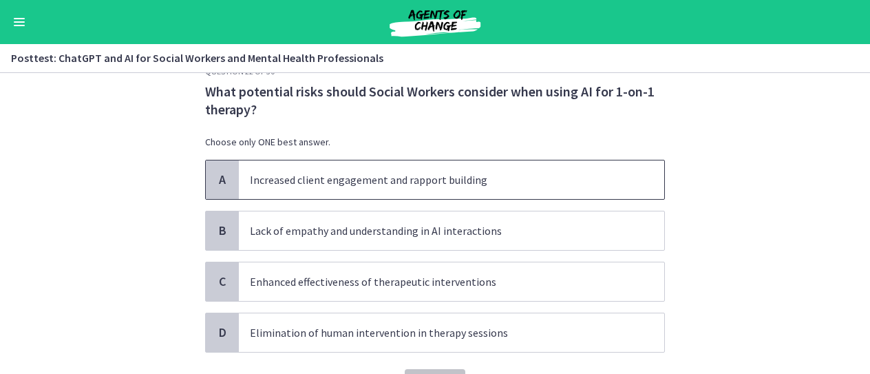
click at [528, 181] on p "Increased client engagement and rapport building" at bounding box center [438, 179] width 376 height 17
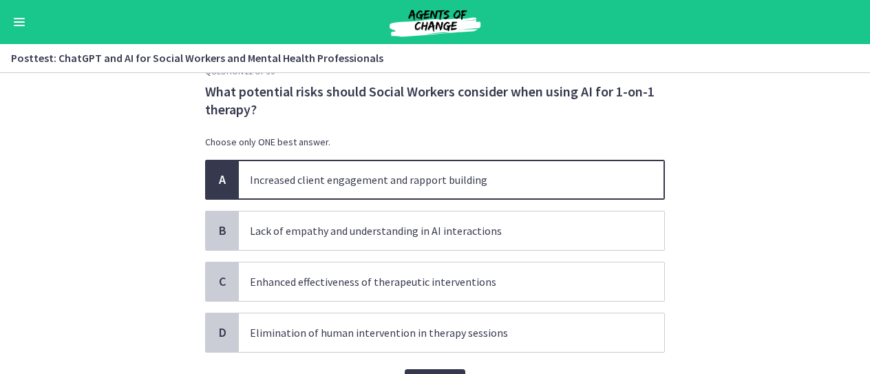
scroll to position [110, 0]
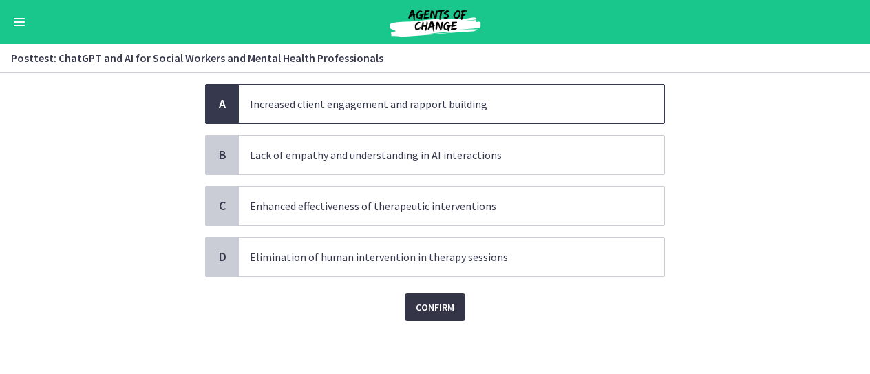
click at [416, 303] on span "Confirm" at bounding box center [435, 307] width 39 height 17
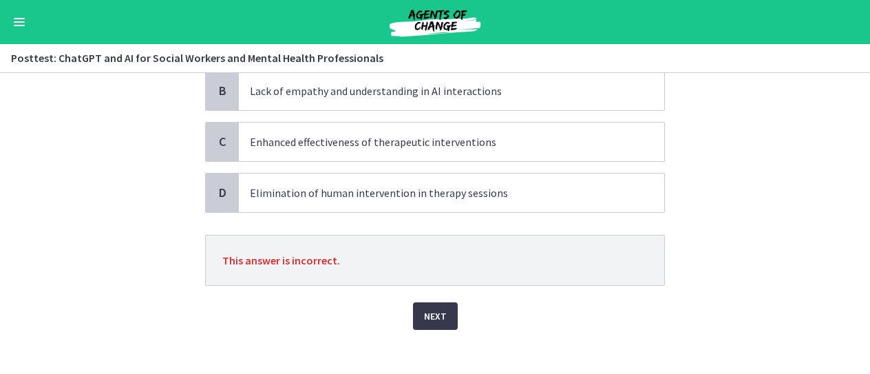
scroll to position [175, 0]
click at [432, 314] on span "Next" at bounding box center [435, 315] width 23 height 17
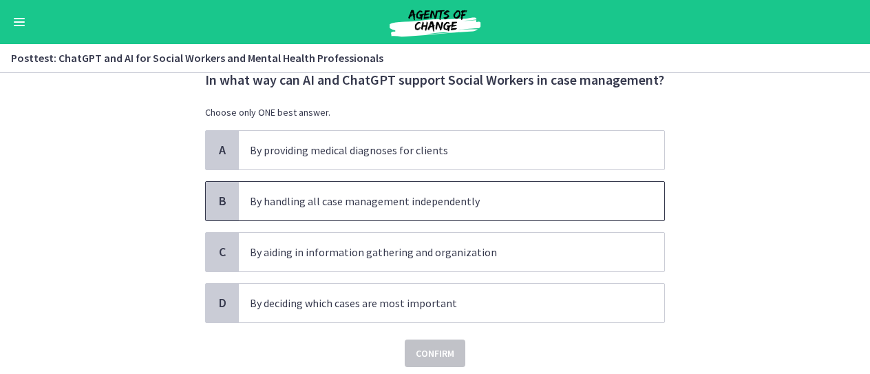
scroll to position [45, 0]
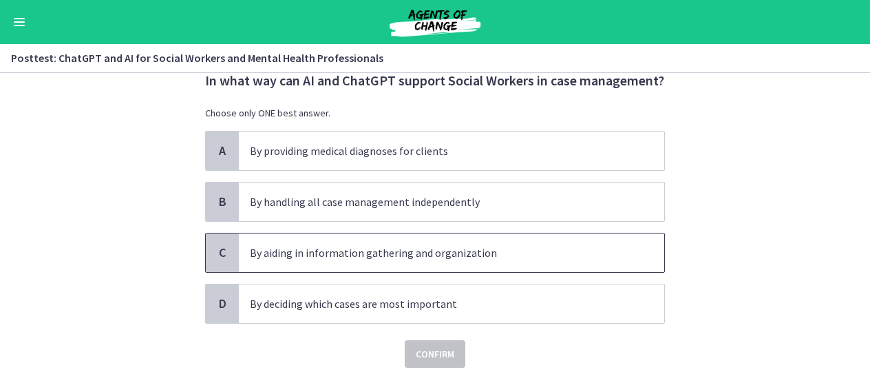
click at [462, 258] on p "By aiding in information gathering and organization" at bounding box center [438, 252] width 376 height 17
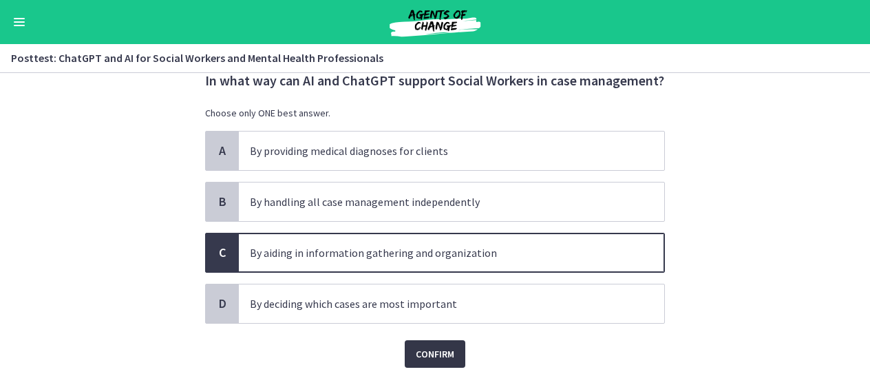
click at [428, 349] on span "Confirm" at bounding box center [435, 353] width 39 height 17
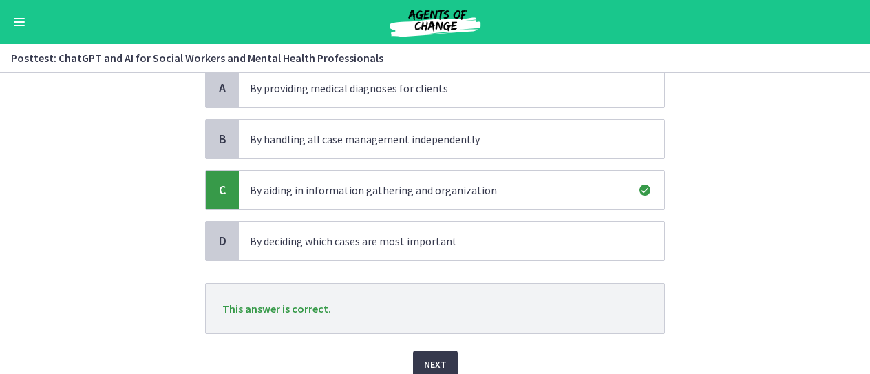
scroll to position [111, 0]
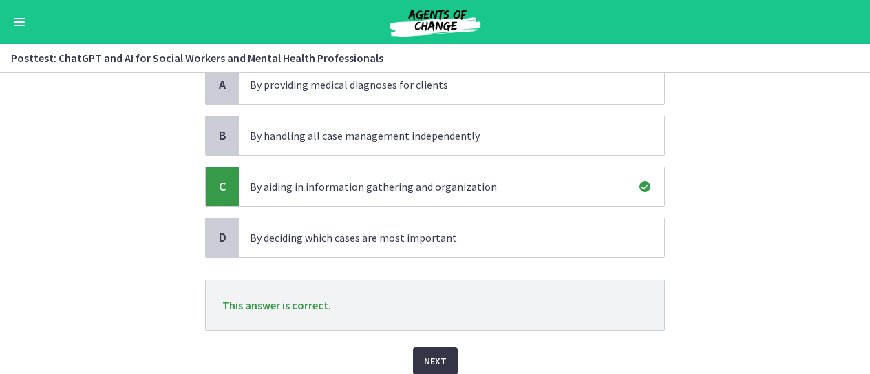
click at [424, 363] on span "Next" at bounding box center [435, 360] width 23 height 17
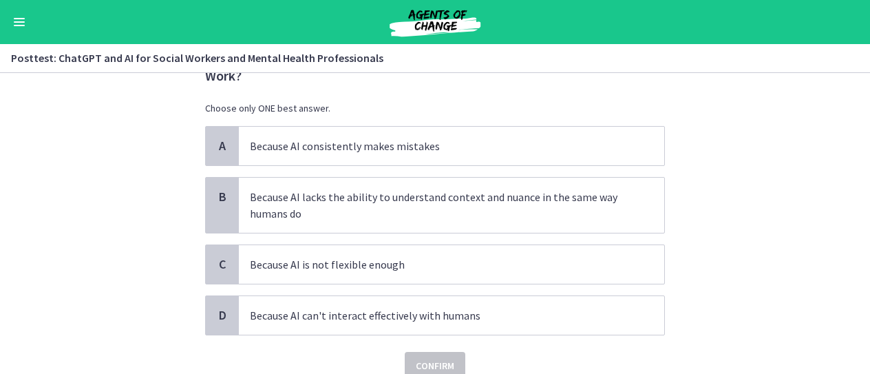
scroll to position [69, 0]
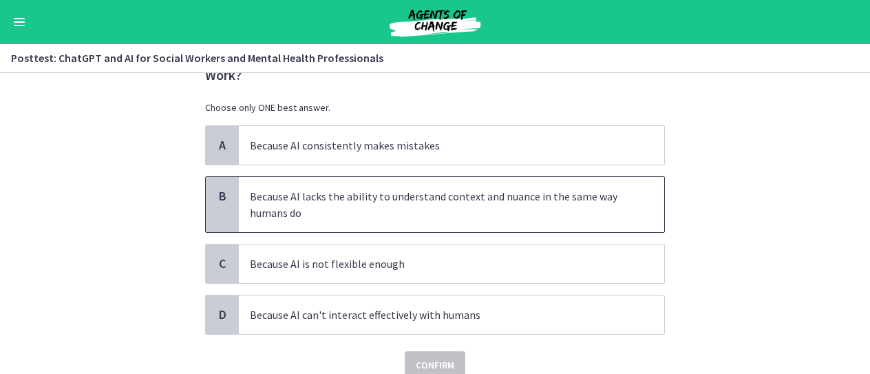
click at [371, 214] on p "Because AI lacks the ability to understand context and nuance in the same way h…" at bounding box center [438, 204] width 376 height 33
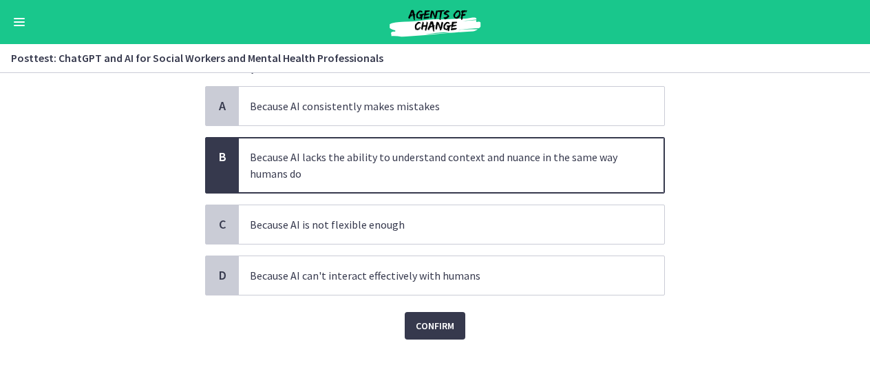
scroll to position [127, 0]
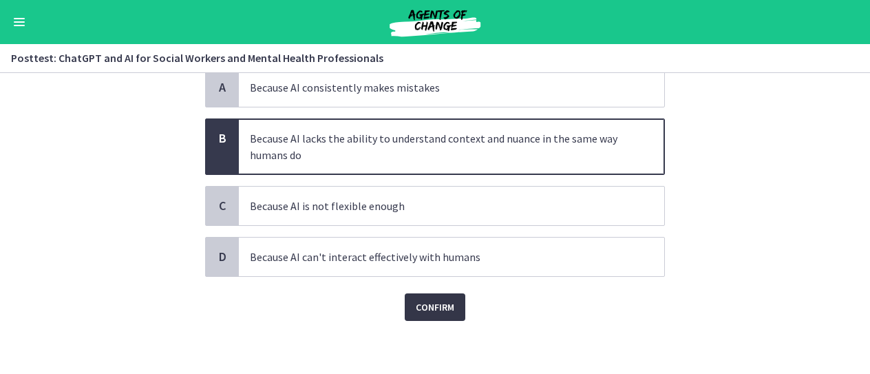
click at [428, 314] on button "Confirm" at bounding box center [435, 307] width 61 height 28
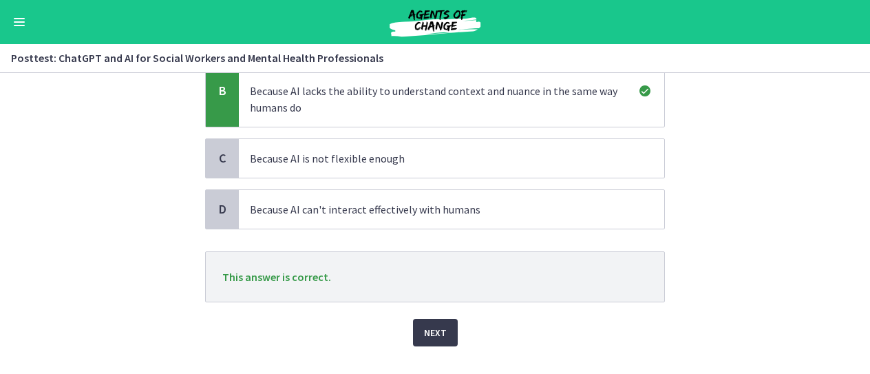
scroll to position [178, 0]
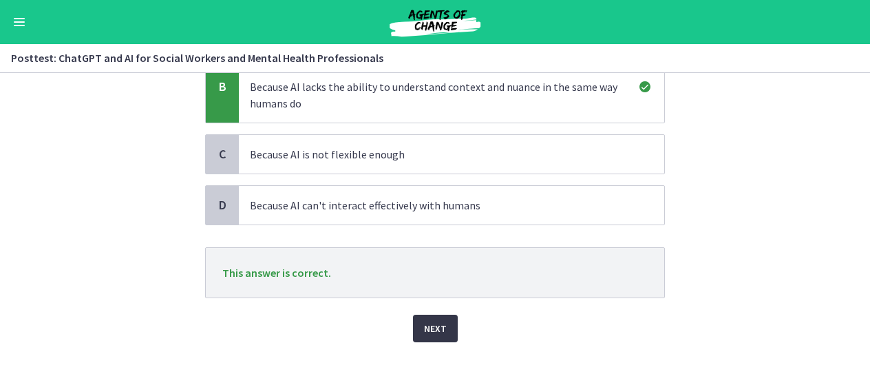
click at [424, 333] on span "Next" at bounding box center [435, 328] width 23 height 17
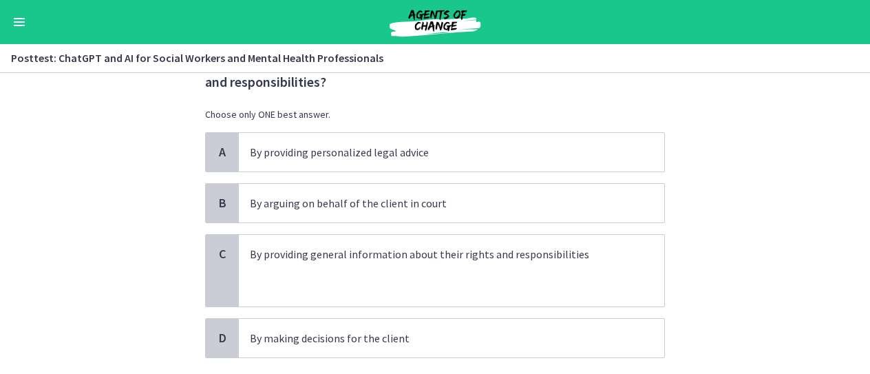
scroll to position [61, 0]
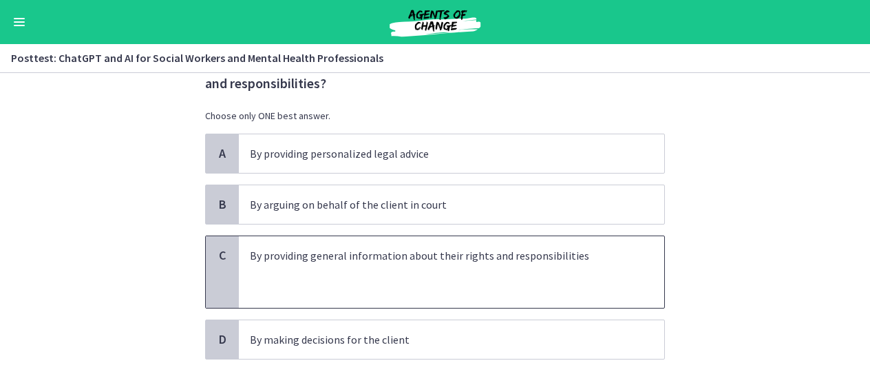
click at [484, 255] on p "By providing general information about their rights and responsibilities" at bounding box center [438, 255] width 376 height 17
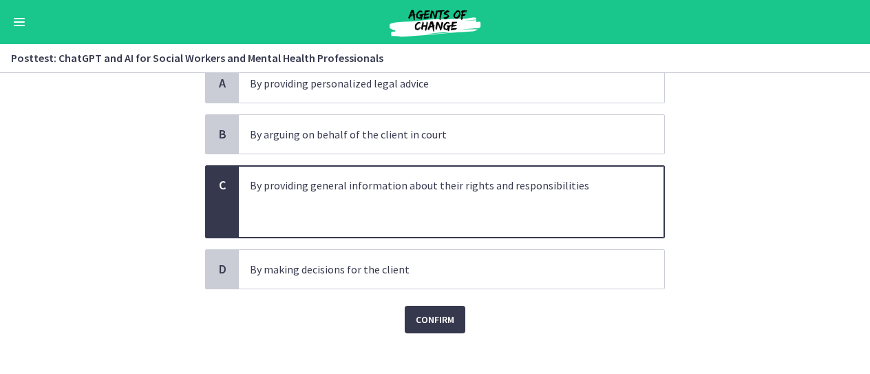
scroll to position [143, 0]
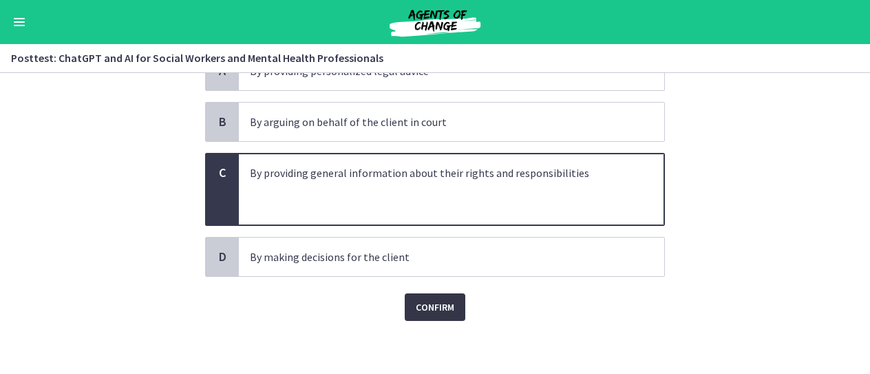
click at [433, 299] on span "Confirm" at bounding box center [435, 307] width 39 height 17
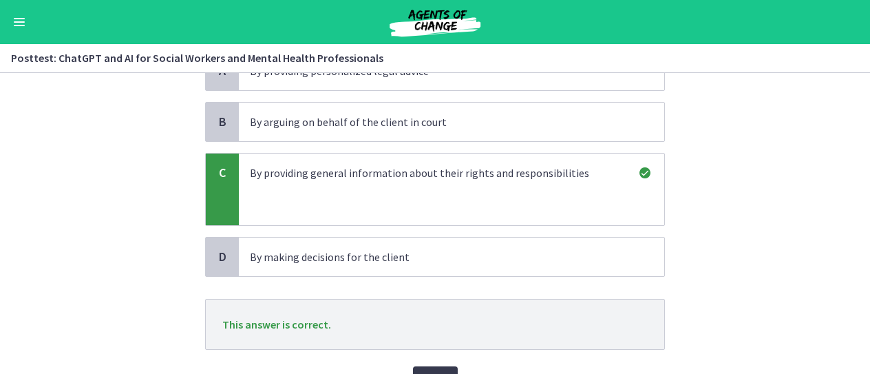
scroll to position [215, 0]
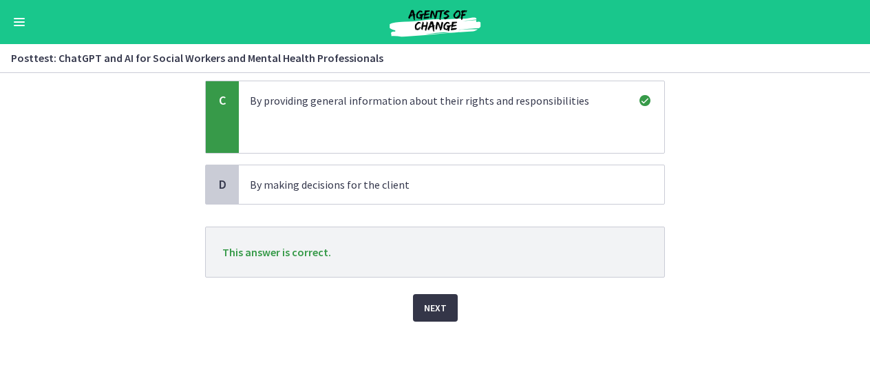
click at [418, 302] on button "Next" at bounding box center [435, 308] width 45 height 28
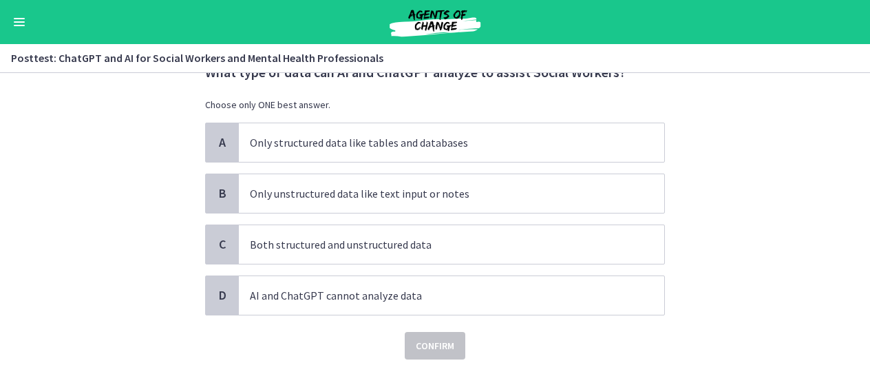
scroll to position [56, 0]
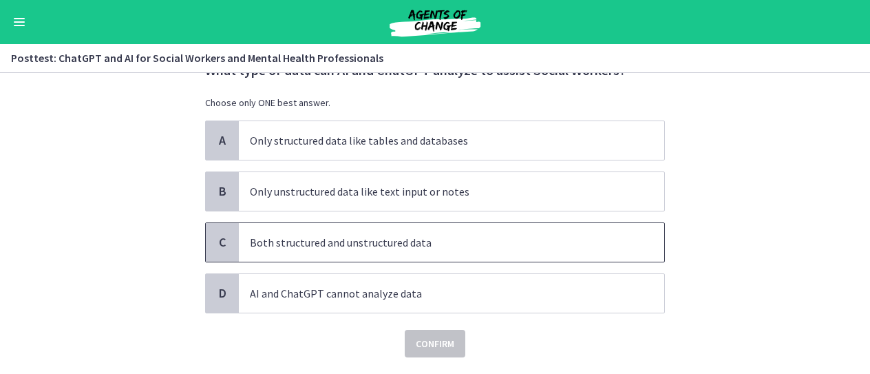
click at [423, 244] on p "Both structured and unstructured data" at bounding box center [438, 242] width 376 height 17
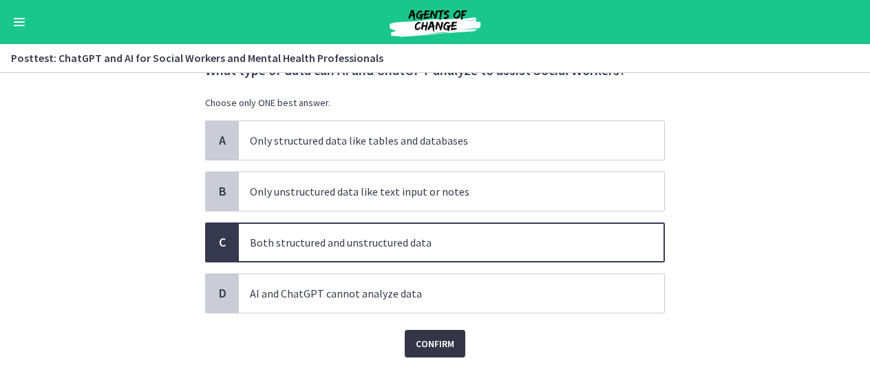
click at [416, 343] on span "Confirm" at bounding box center [435, 343] width 39 height 17
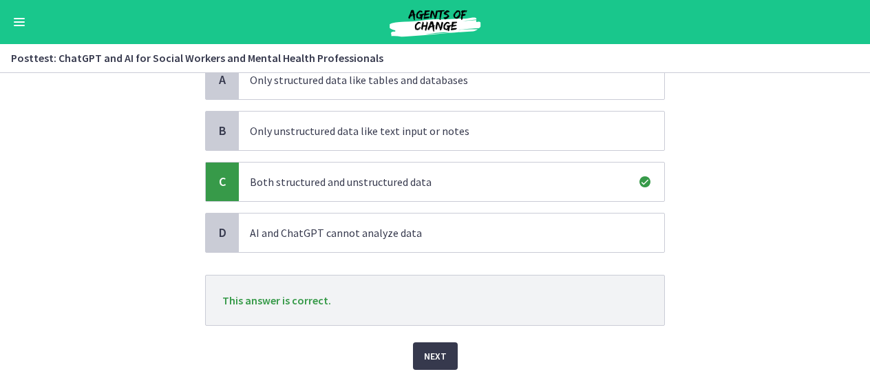
scroll to position [118, 0]
click at [426, 356] on span "Next" at bounding box center [435, 354] width 23 height 17
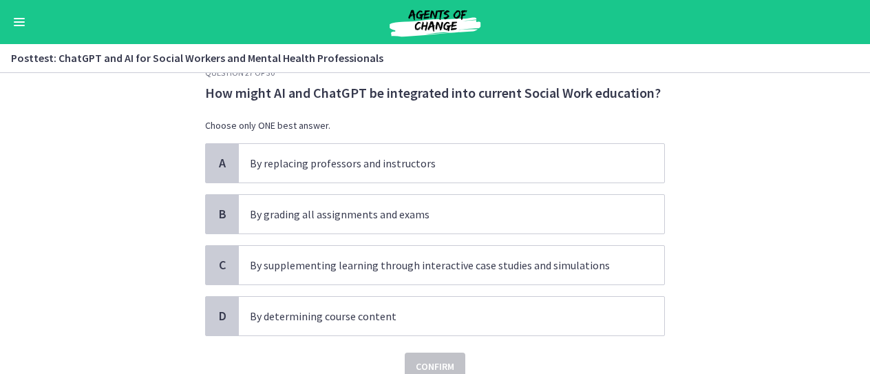
scroll to position [33, 0]
click at [346, 272] on span "By supplementing learning through interactive case studies and simulations" at bounding box center [451, 265] width 425 height 39
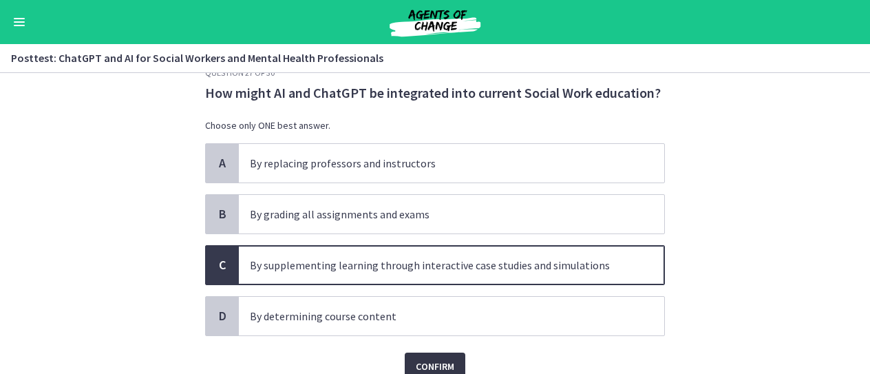
click at [431, 358] on span "Confirm" at bounding box center [435, 366] width 39 height 17
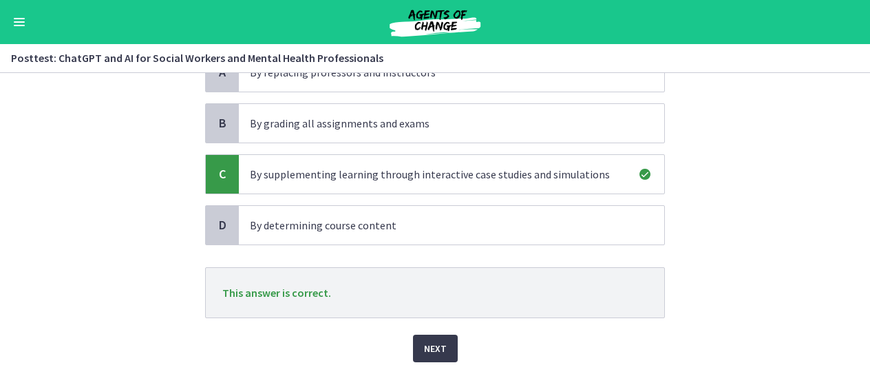
scroll to position [164, 0]
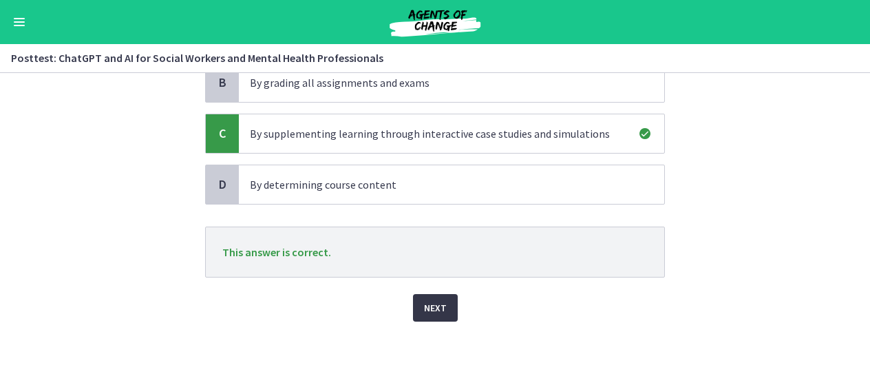
click at [434, 305] on span "Next" at bounding box center [435, 307] width 23 height 17
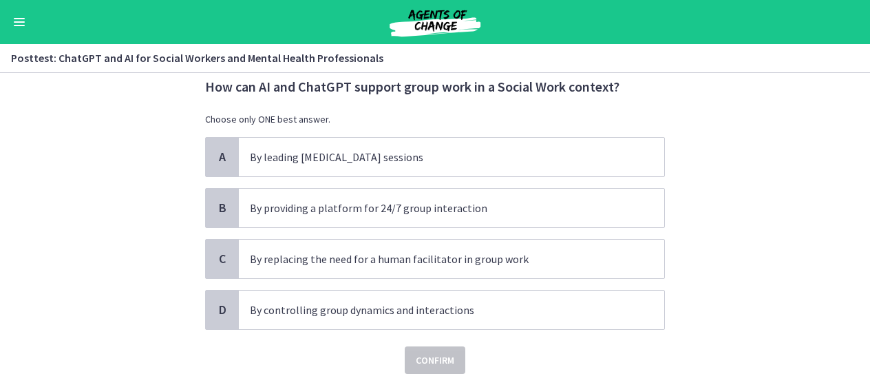
scroll to position [41, 0]
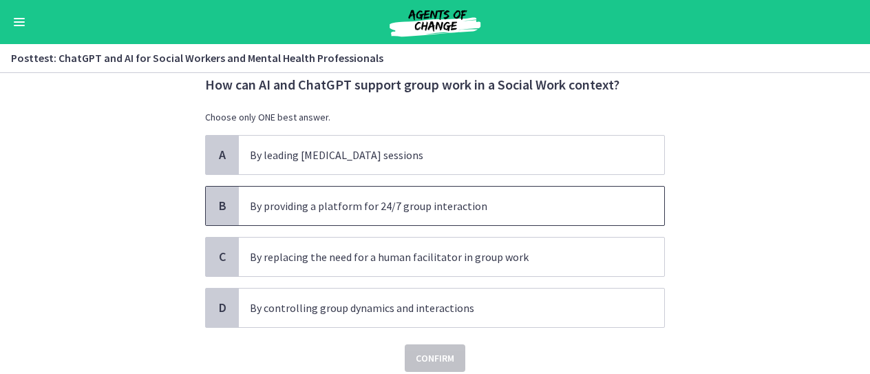
click at [355, 217] on span "By providing a platform for 24/7 group interaction" at bounding box center [451, 205] width 425 height 39
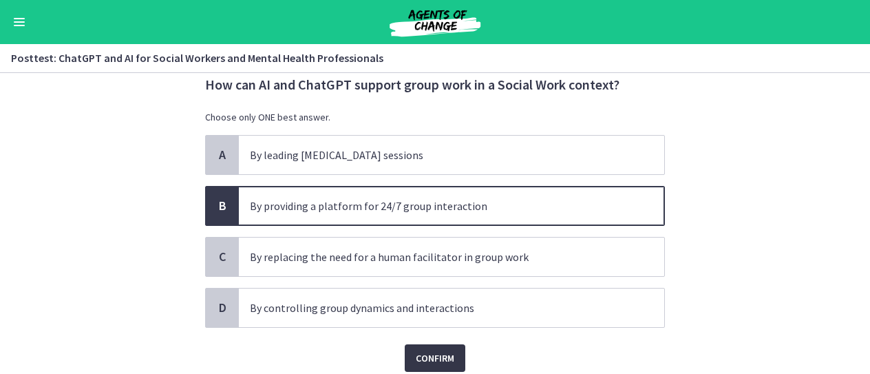
click at [431, 351] on span "Confirm" at bounding box center [435, 357] width 39 height 17
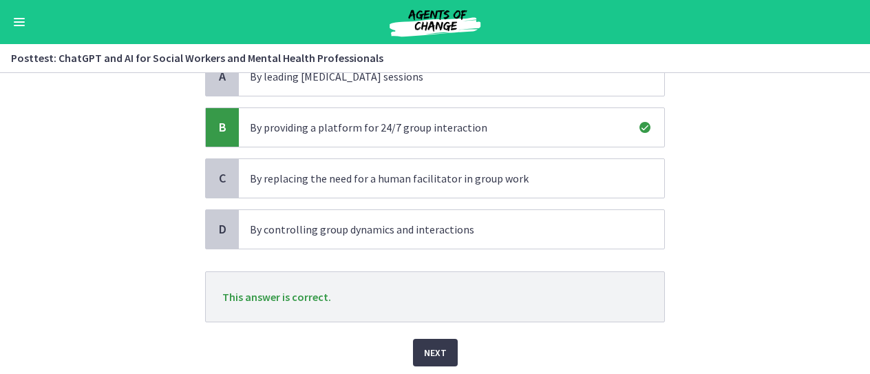
scroll to position [124, 0]
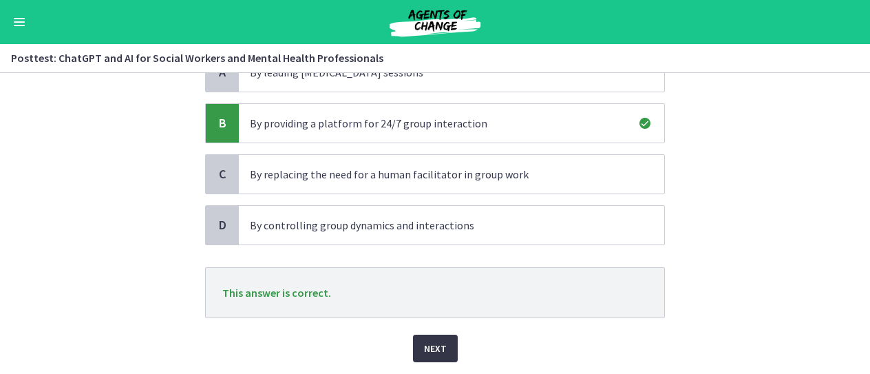
click at [413, 342] on button "Next" at bounding box center [435, 348] width 45 height 28
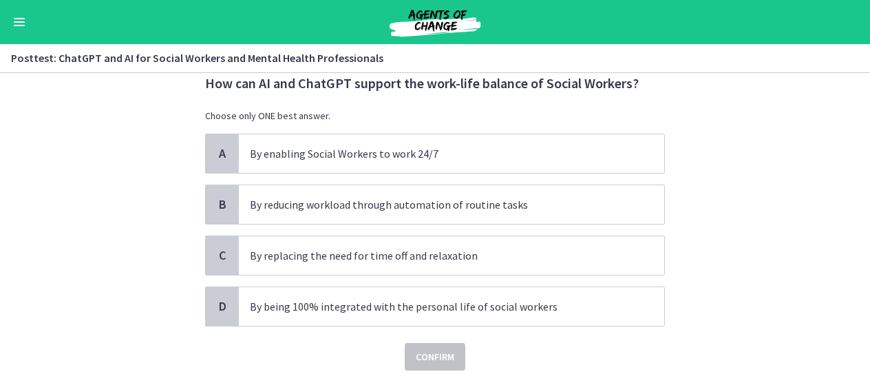
scroll to position [45, 0]
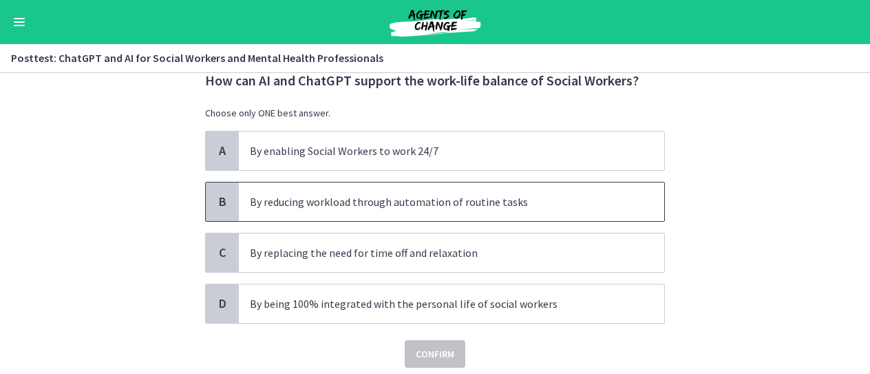
click at [418, 211] on span "By reducing workload through automation of routine tasks" at bounding box center [451, 201] width 425 height 39
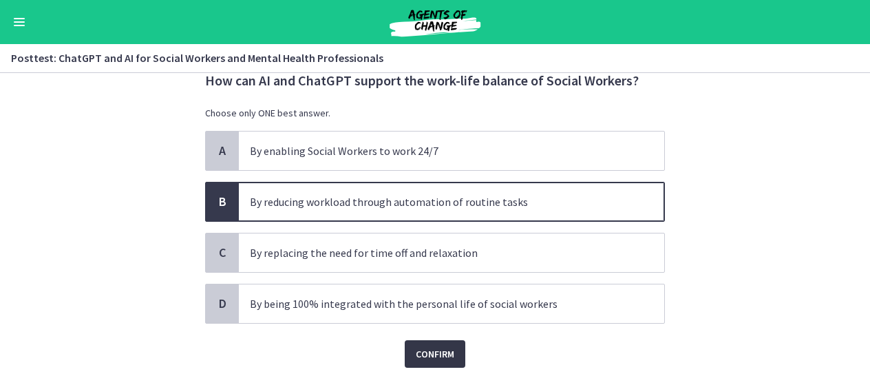
click at [426, 352] on span "Confirm" at bounding box center [435, 353] width 39 height 17
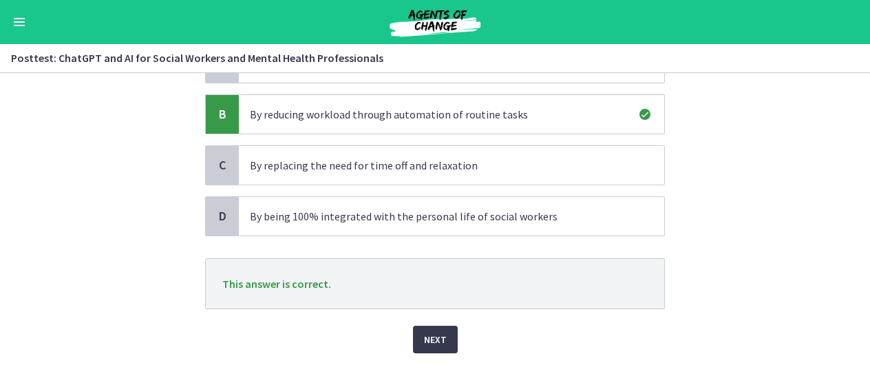
scroll to position [133, 0]
click at [433, 340] on span "Next" at bounding box center [435, 338] width 23 height 17
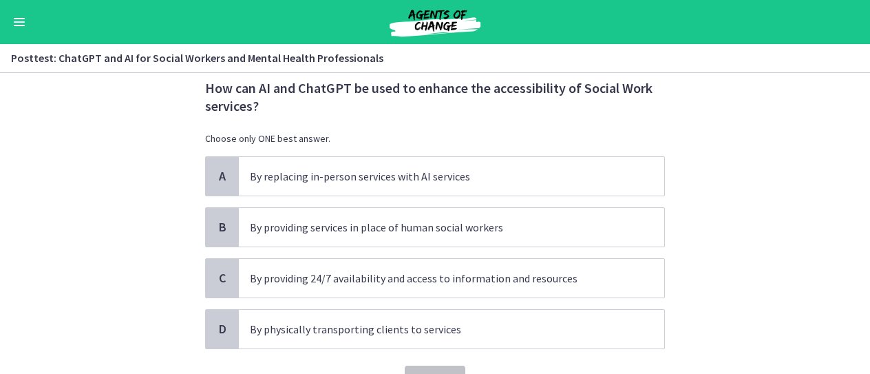
scroll to position [39, 0]
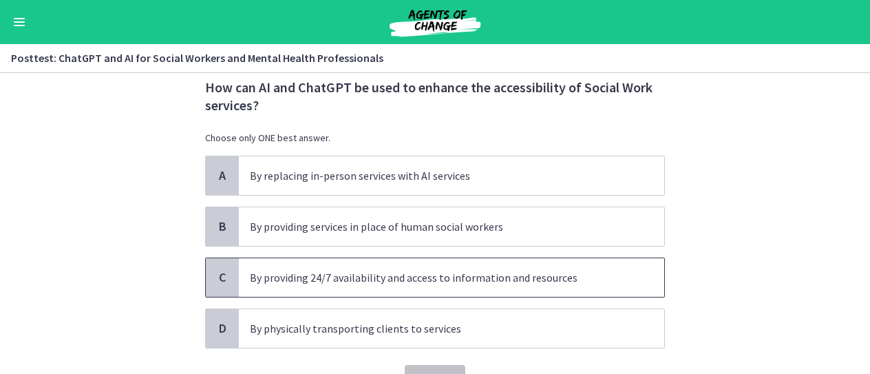
click at [442, 281] on p "By providing 24/7 availability and access to information and resources" at bounding box center [438, 277] width 376 height 17
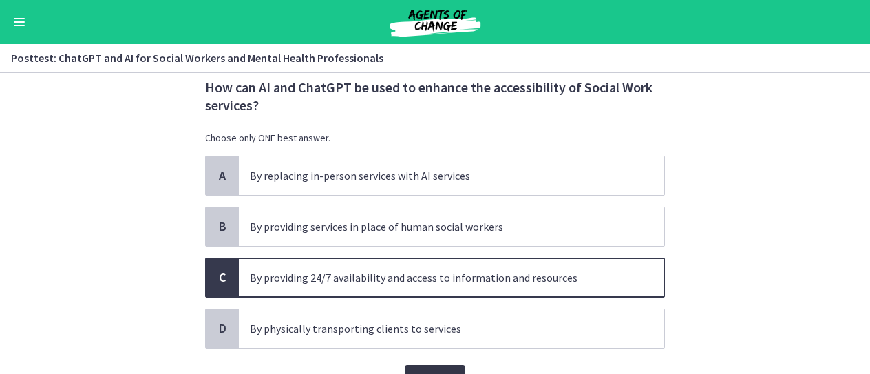
click at [433, 367] on button "Confirm" at bounding box center [435, 379] width 61 height 28
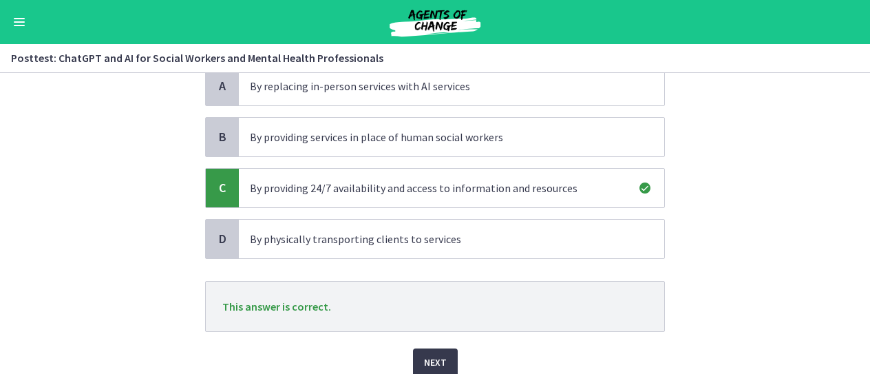
scroll to position [182, 0]
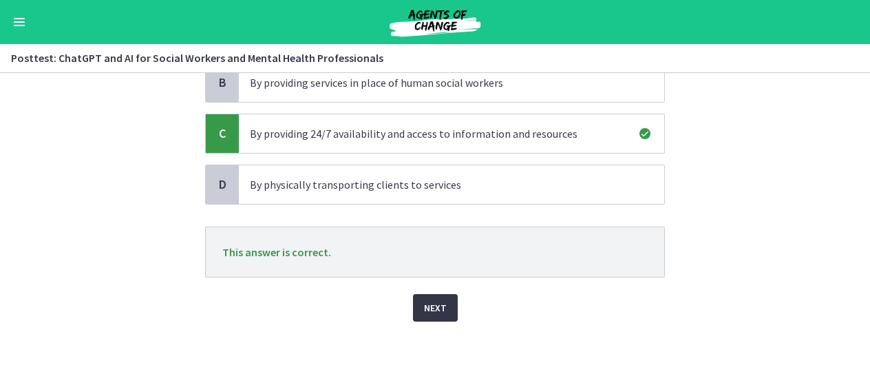
click at [418, 305] on button "Next" at bounding box center [435, 308] width 45 height 28
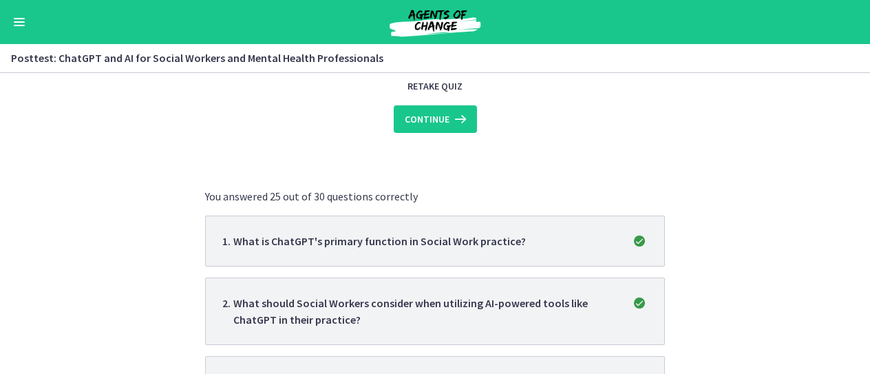
scroll to position [0, 0]
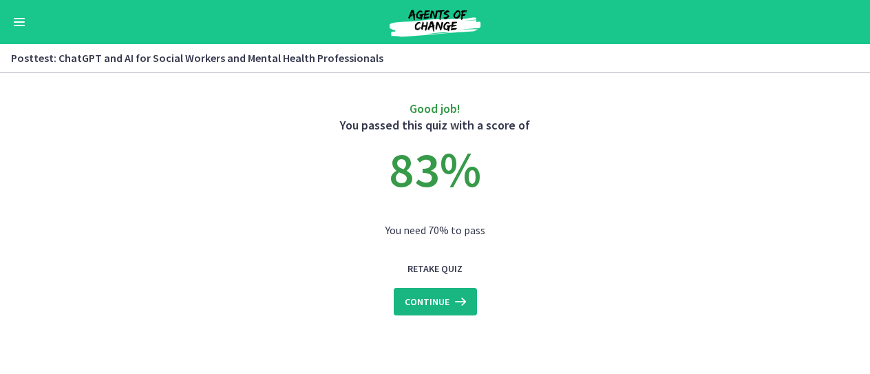
click at [432, 307] on span "Continue" at bounding box center [427, 301] width 45 height 17
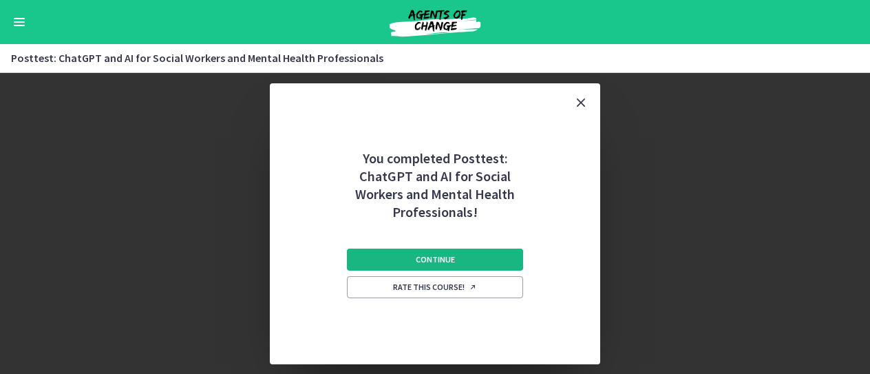
click at [463, 258] on button "Continue" at bounding box center [435, 259] width 176 height 22
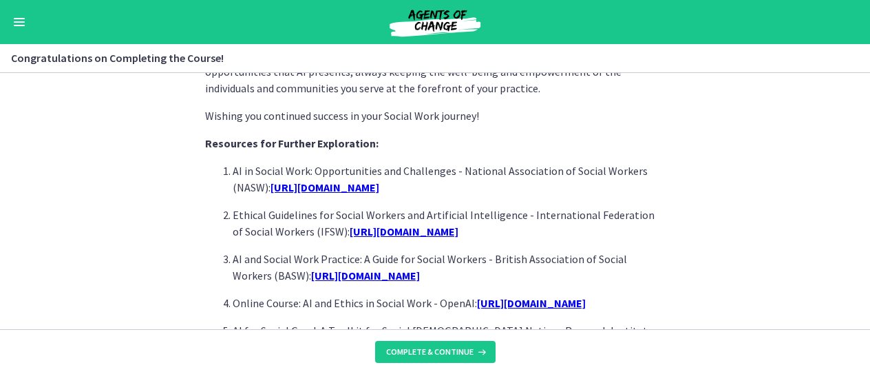
scroll to position [1348, 0]
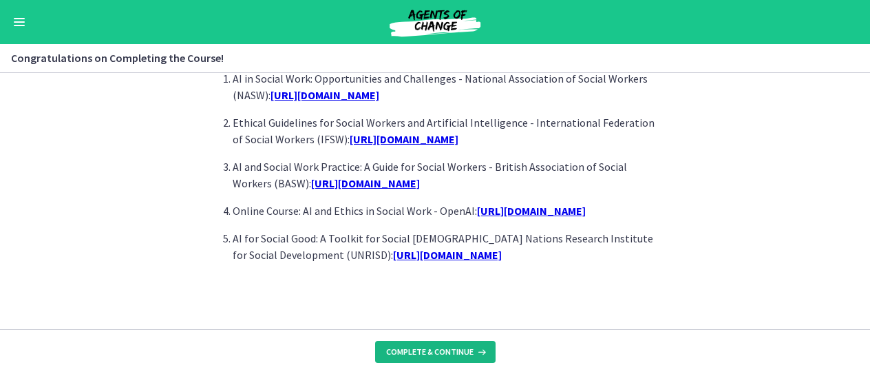
click at [427, 356] on span "Complete & continue" at bounding box center [429, 351] width 87 height 11
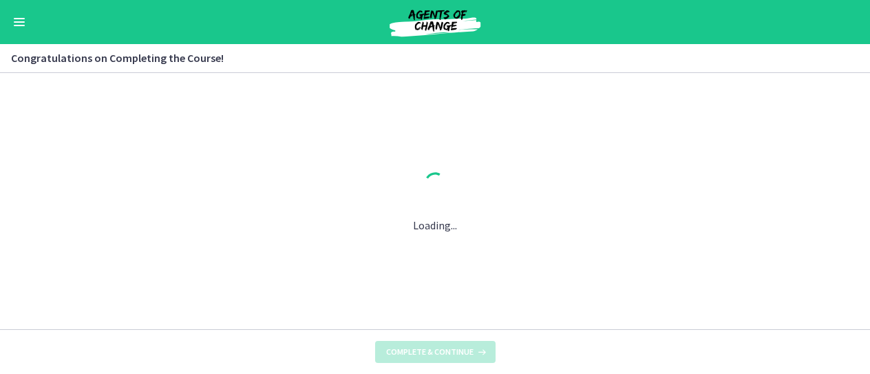
scroll to position [0, 0]
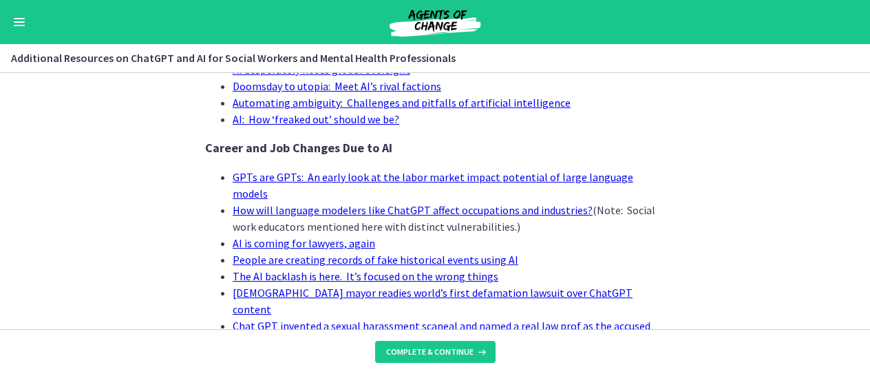
scroll to position [1502, 0]
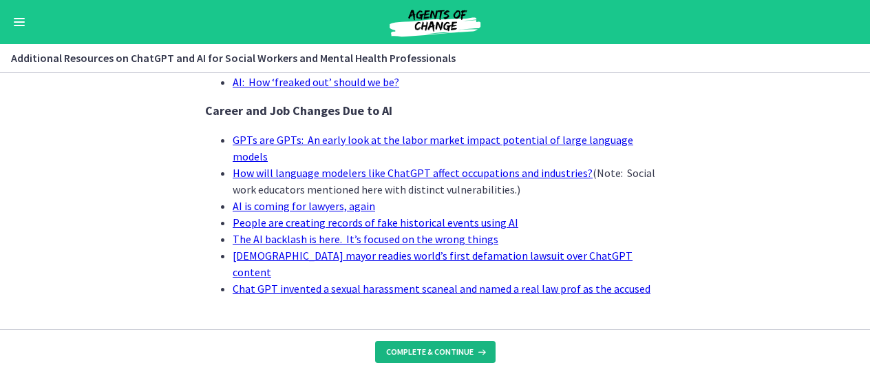
click at [426, 345] on button "Complete & continue" at bounding box center [435, 352] width 120 height 22
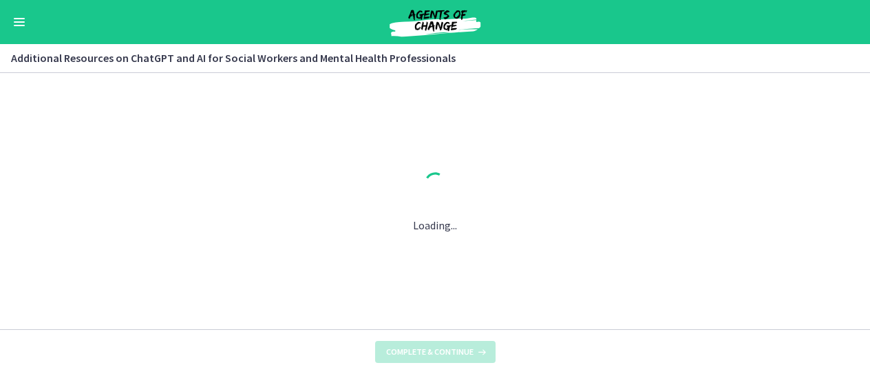
scroll to position [0, 0]
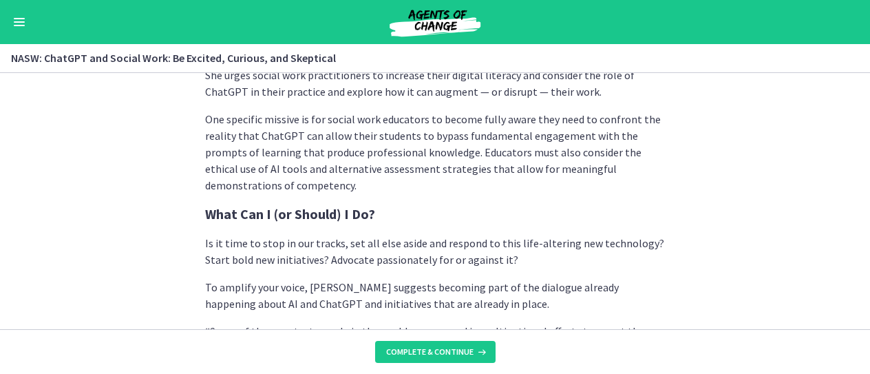
scroll to position [3839, 0]
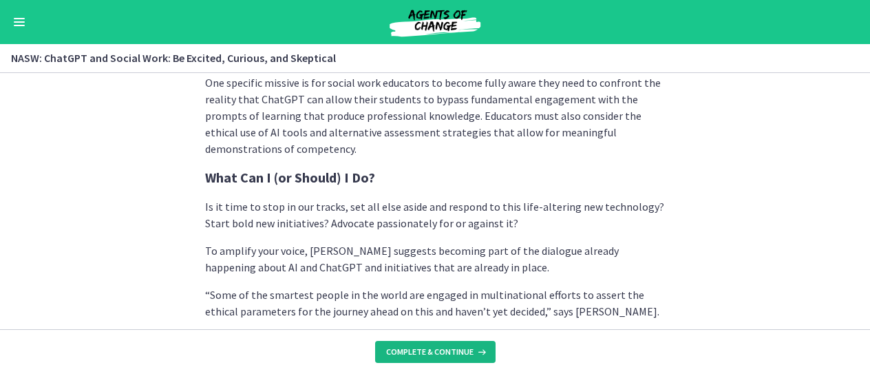
click at [418, 349] on span "Complete & continue" at bounding box center [429, 351] width 87 height 11
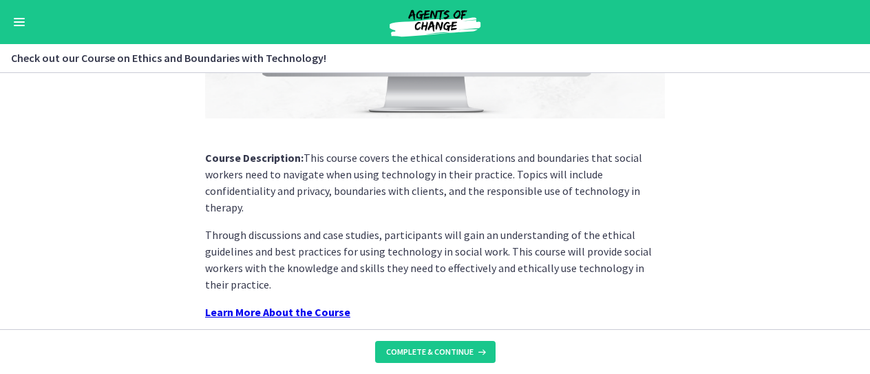
scroll to position [336, 0]
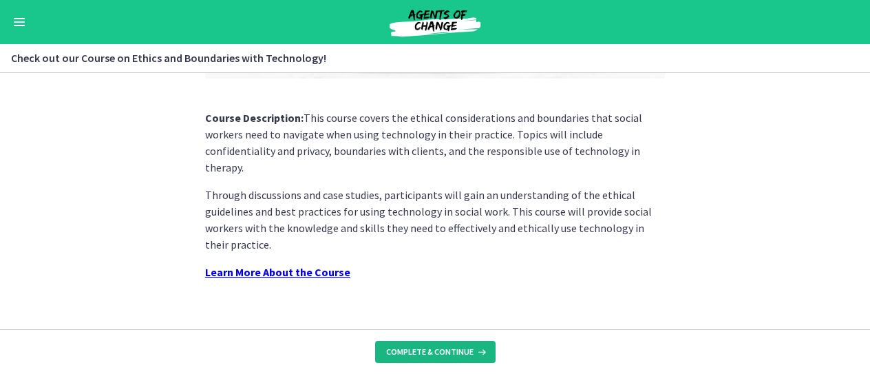
click at [430, 353] on span "Complete & continue" at bounding box center [429, 351] width 87 height 11
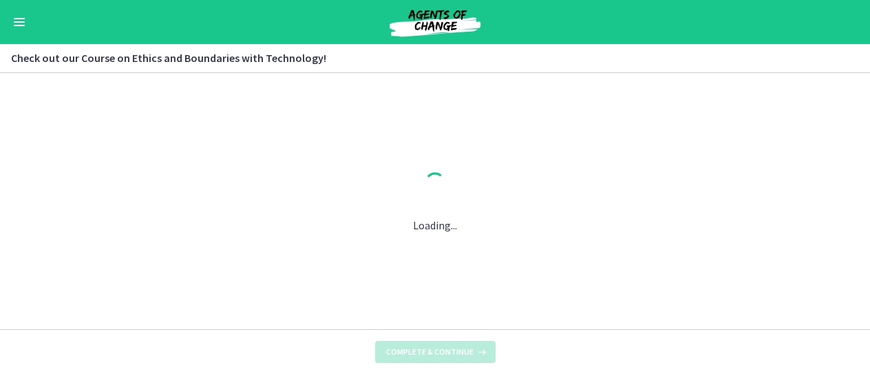
scroll to position [0, 0]
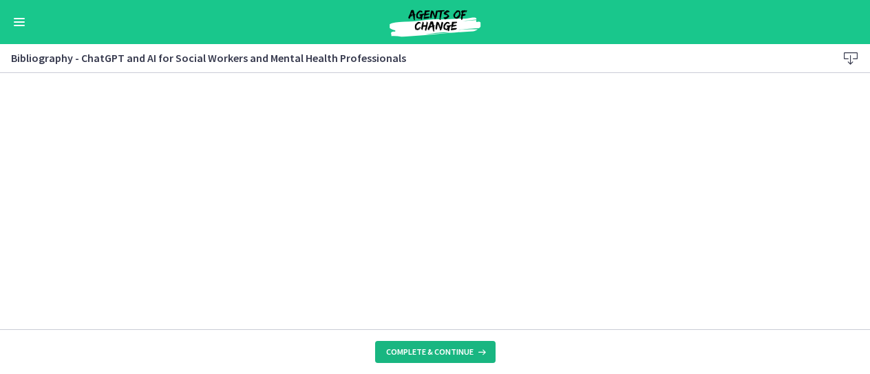
click at [464, 347] on span "Complete & continue" at bounding box center [429, 351] width 87 height 11
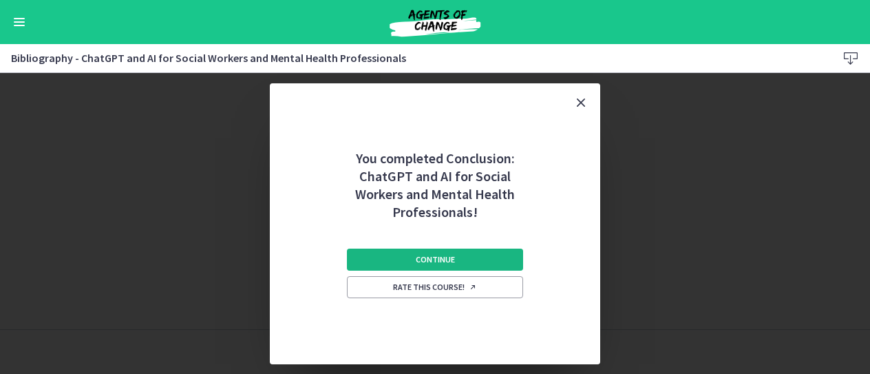
click at [457, 257] on button "Continue" at bounding box center [435, 259] width 176 height 22
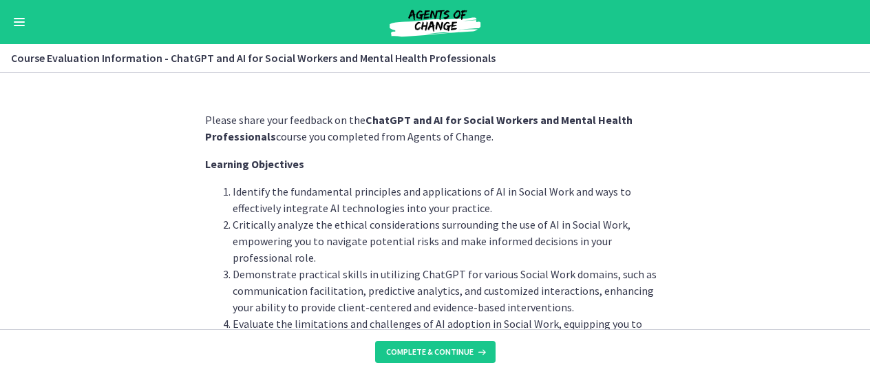
scroll to position [134, 0]
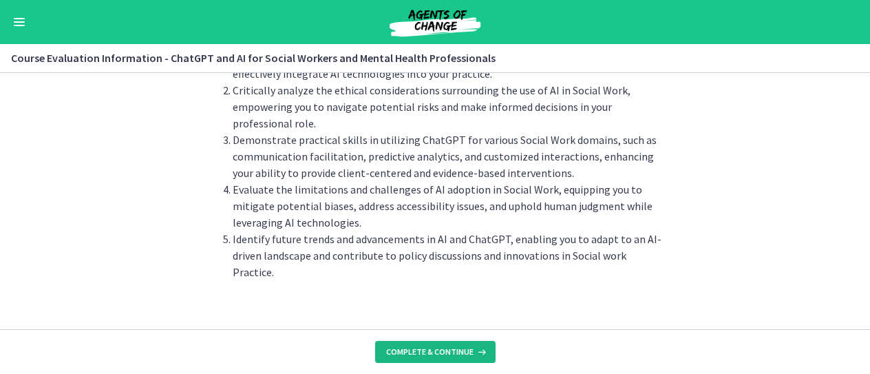
click at [440, 352] on span "Complete & continue" at bounding box center [429, 351] width 87 height 11
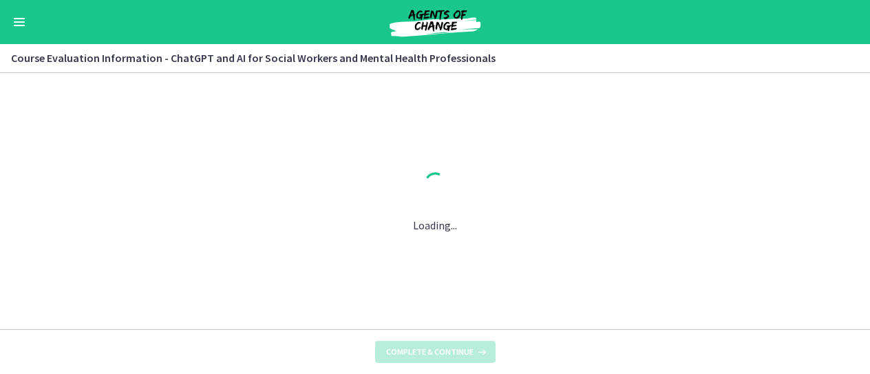
scroll to position [0, 0]
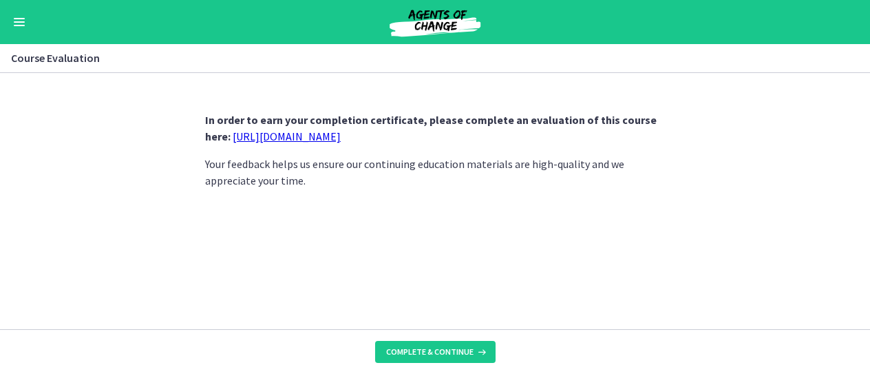
click at [303, 131] on link "[URL][DOMAIN_NAME]" at bounding box center [287, 136] width 108 height 14
